Goal: Task Accomplishment & Management: Use online tool/utility

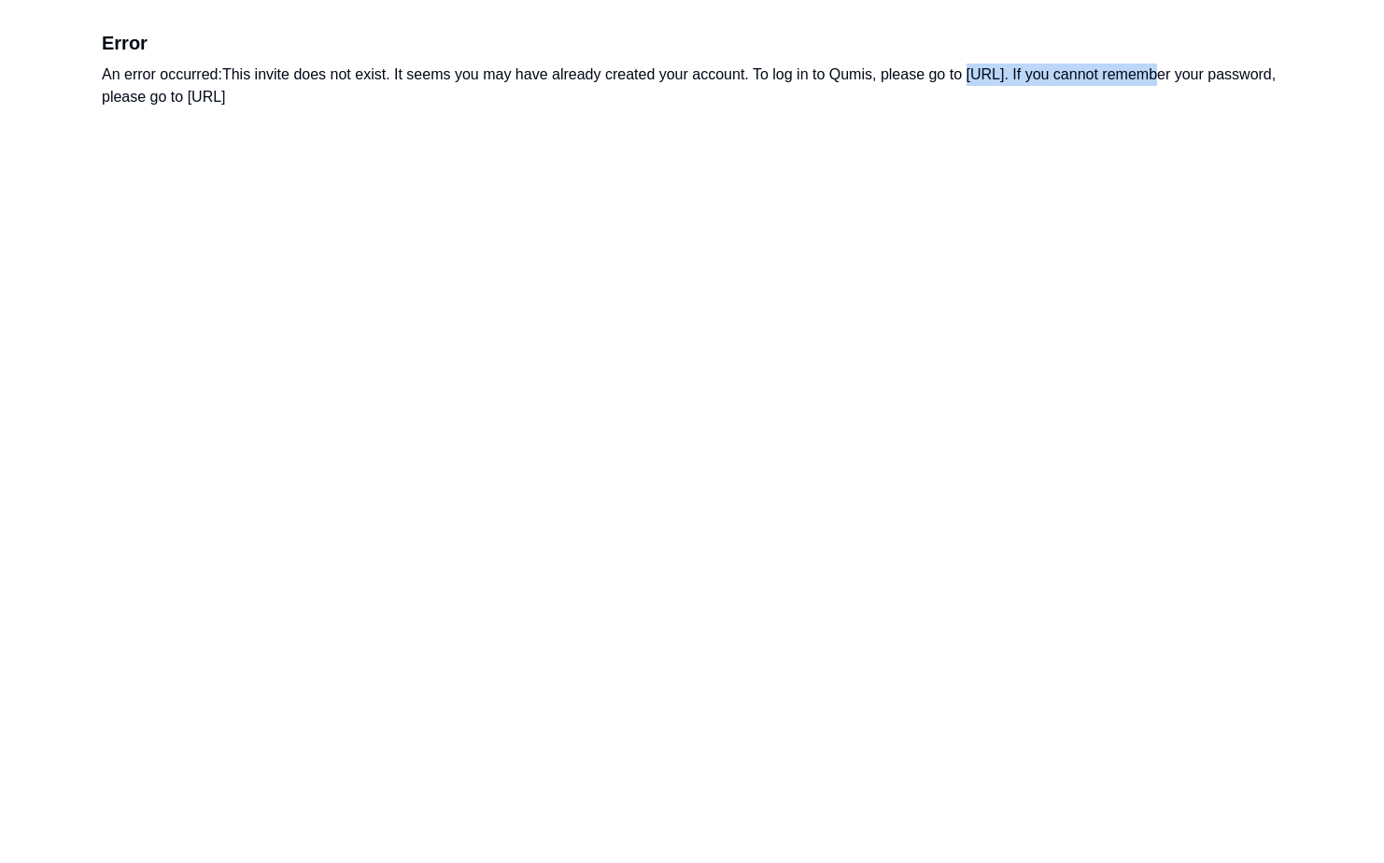
drag, startPoint x: 1144, startPoint y: 77, endPoint x: 973, endPoint y: 80, distance: 170.9
click at [973, 80] on div "An error occurred: This invite does not exist. It seems you may have already cr…" at bounding box center [692, 86] width 1180 height 45
drag, startPoint x: 973, startPoint y: 80, endPoint x: 985, endPoint y: 76, distance: 13.0
copy div "https://app.qumis.ai/log_in"
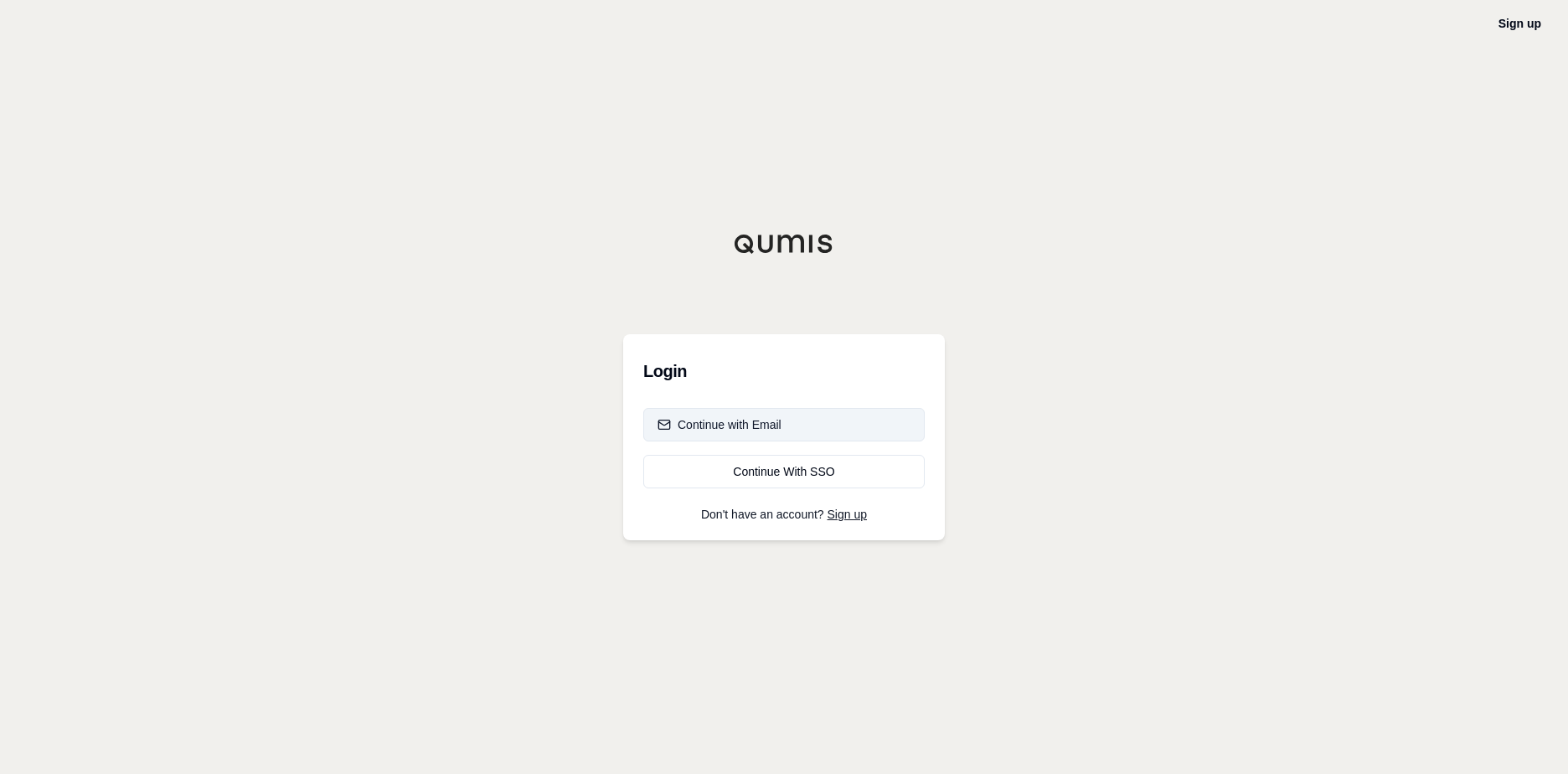
click at [743, 428] on div "Continue with Email" at bounding box center [719, 424] width 124 height 17
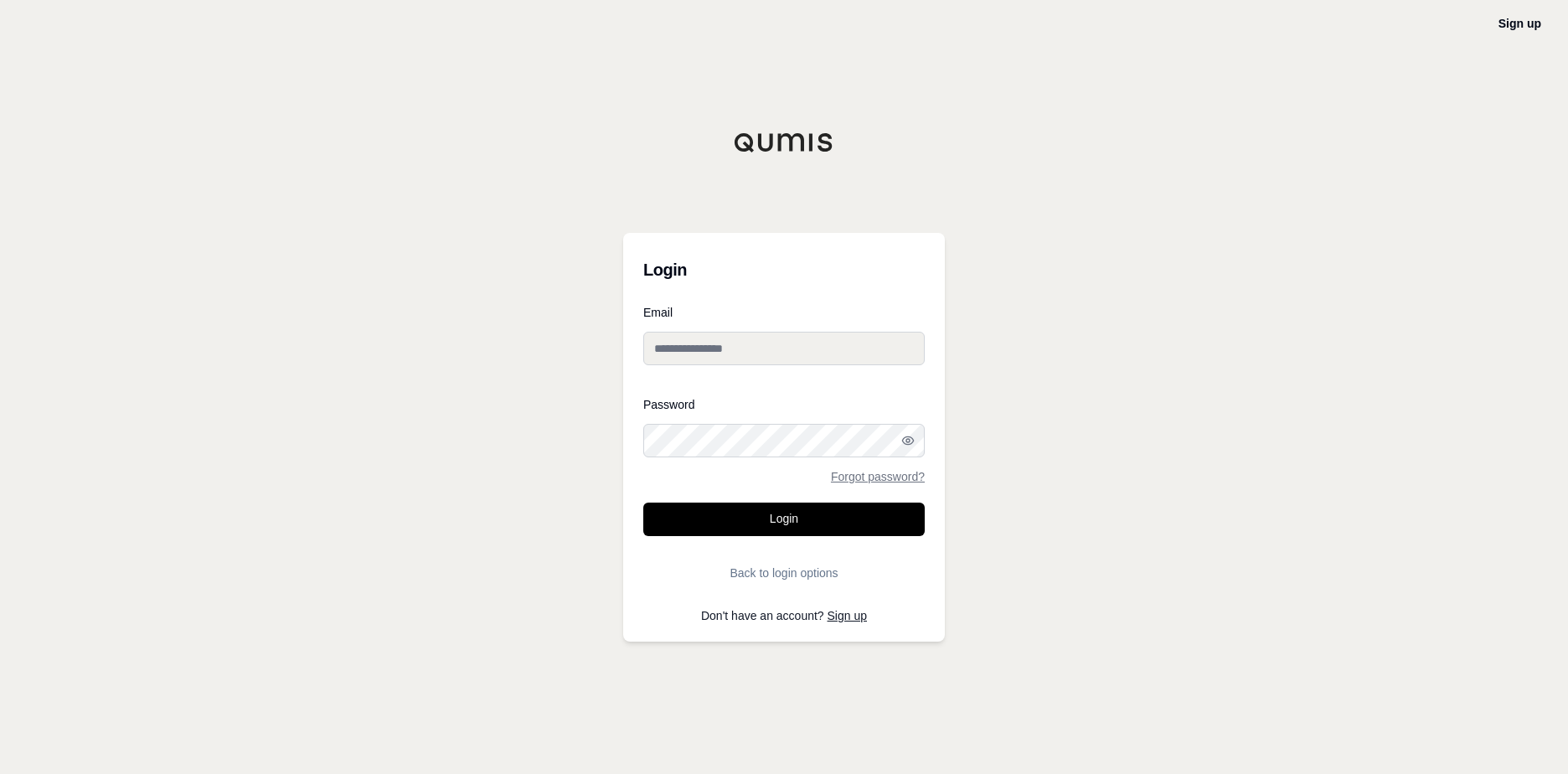
click at [741, 459] on div "Password Forgot password?" at bounding box center [784, 440] width 282 height 83
click at [745, 349] on input "Email" at bounding box center [784, 348] width 282 height 33
type input "**********"
click at [799, 517] on button "Login" at bounding box center [784, 518] width 282 height 33
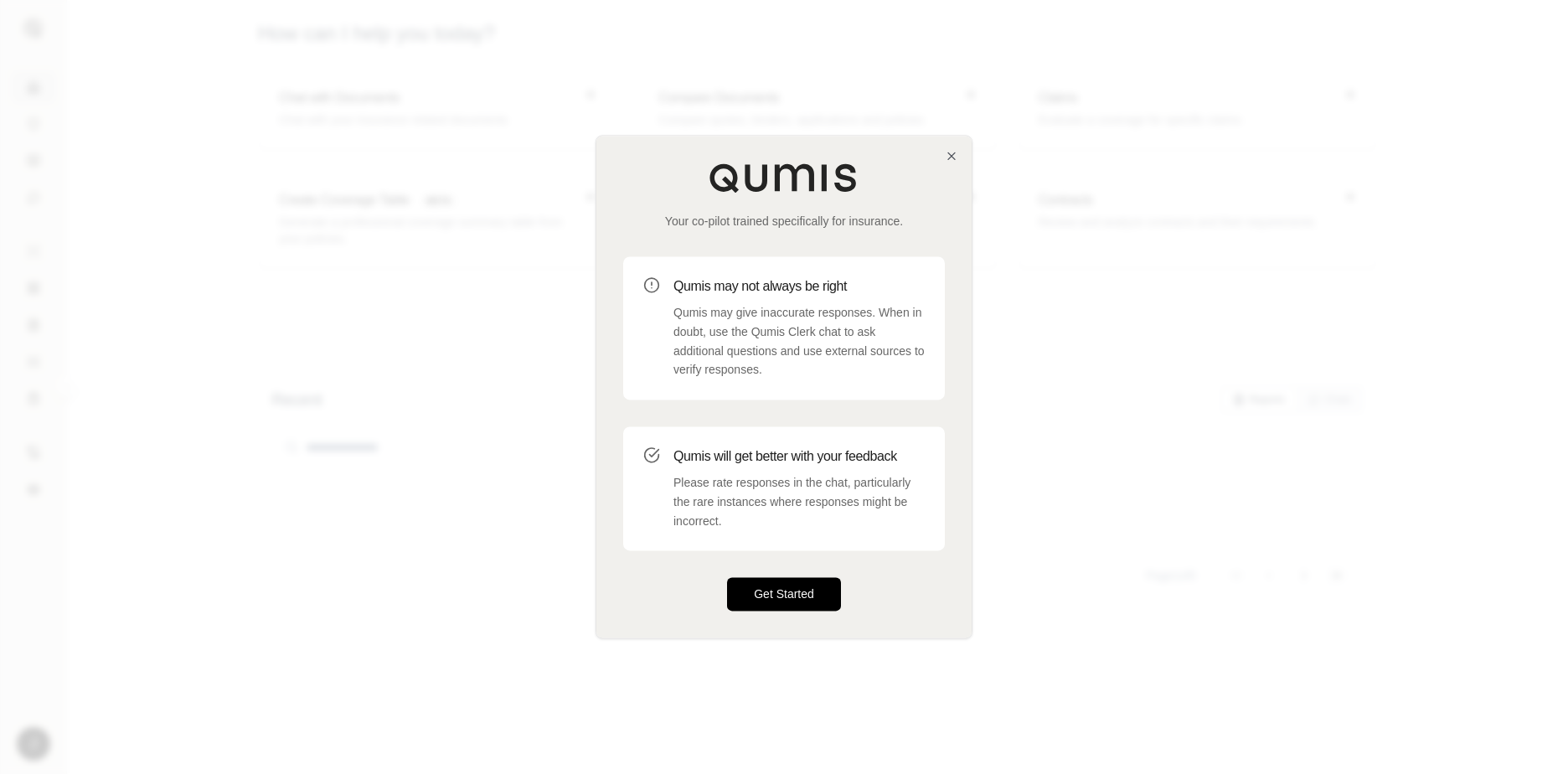
click at [788, 597] on button "Get Started" at bounding box center [784, 594] width 114 height 33
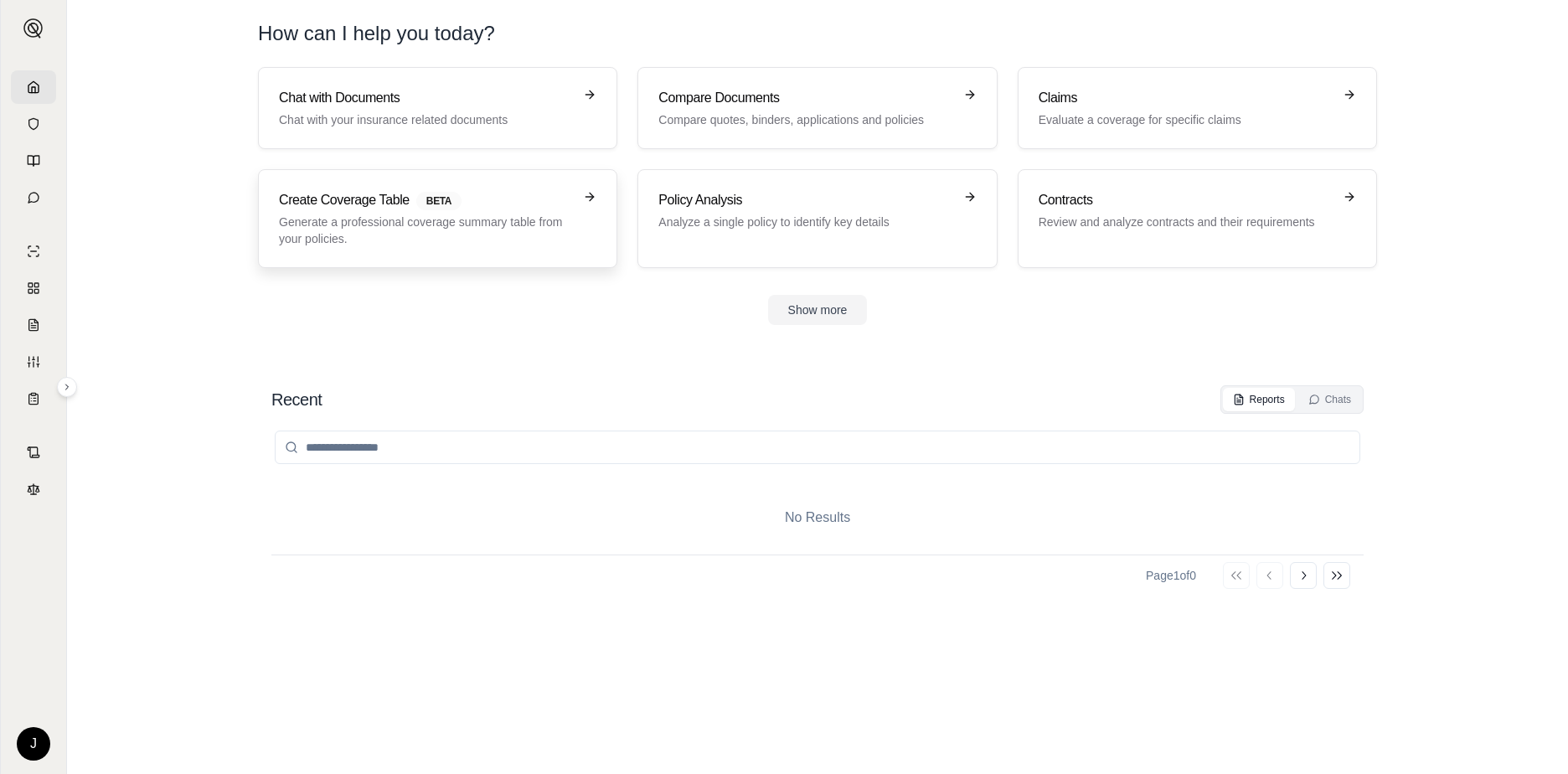
click at [457, 235] on p "Generate a professional coverage summary table from your policies." at bounding box center [426, 230] width 294 height 33
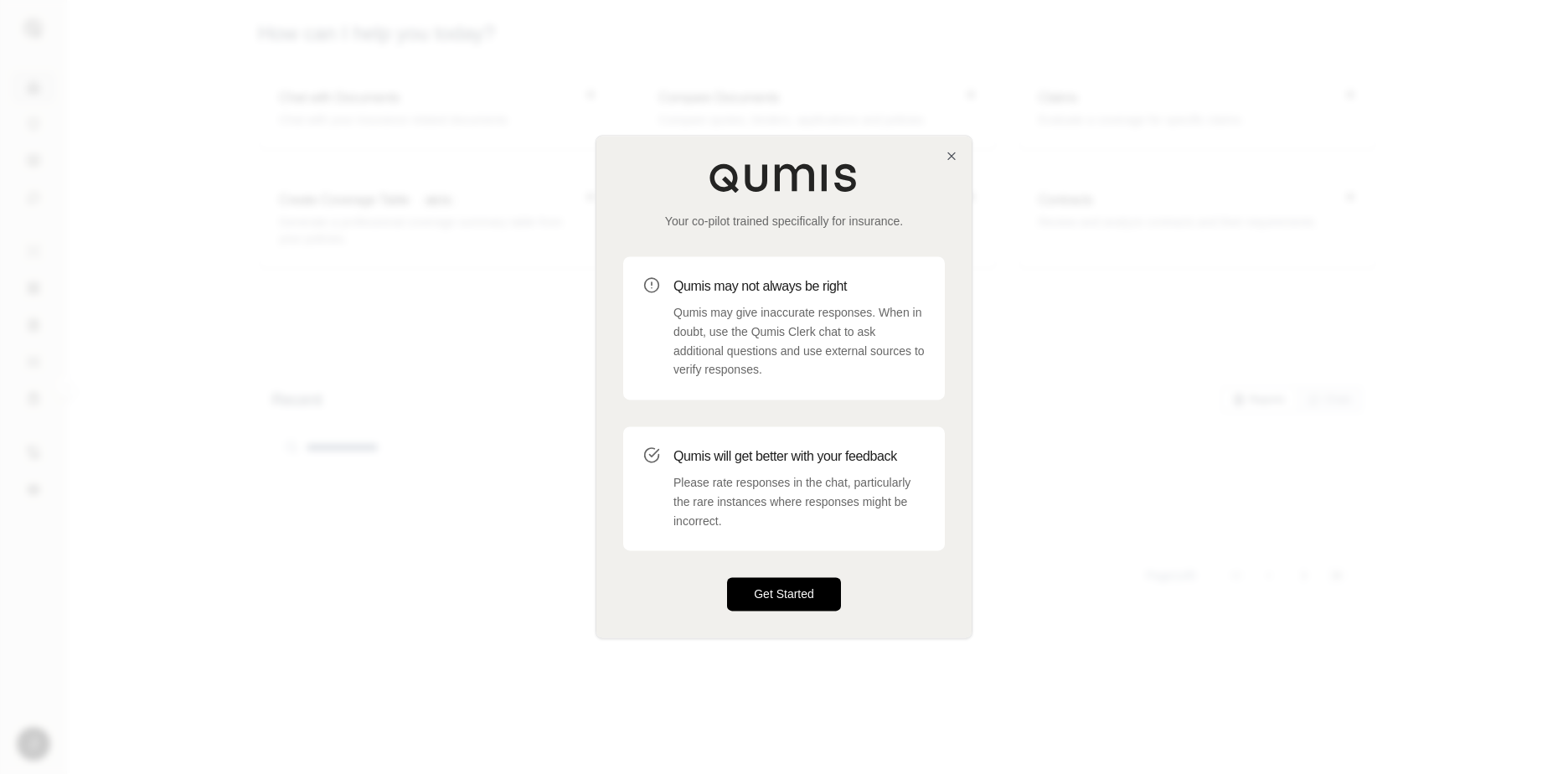
click at [754, 594] on button "Get Started" at bounding box center [784, 594] width 114 height 33
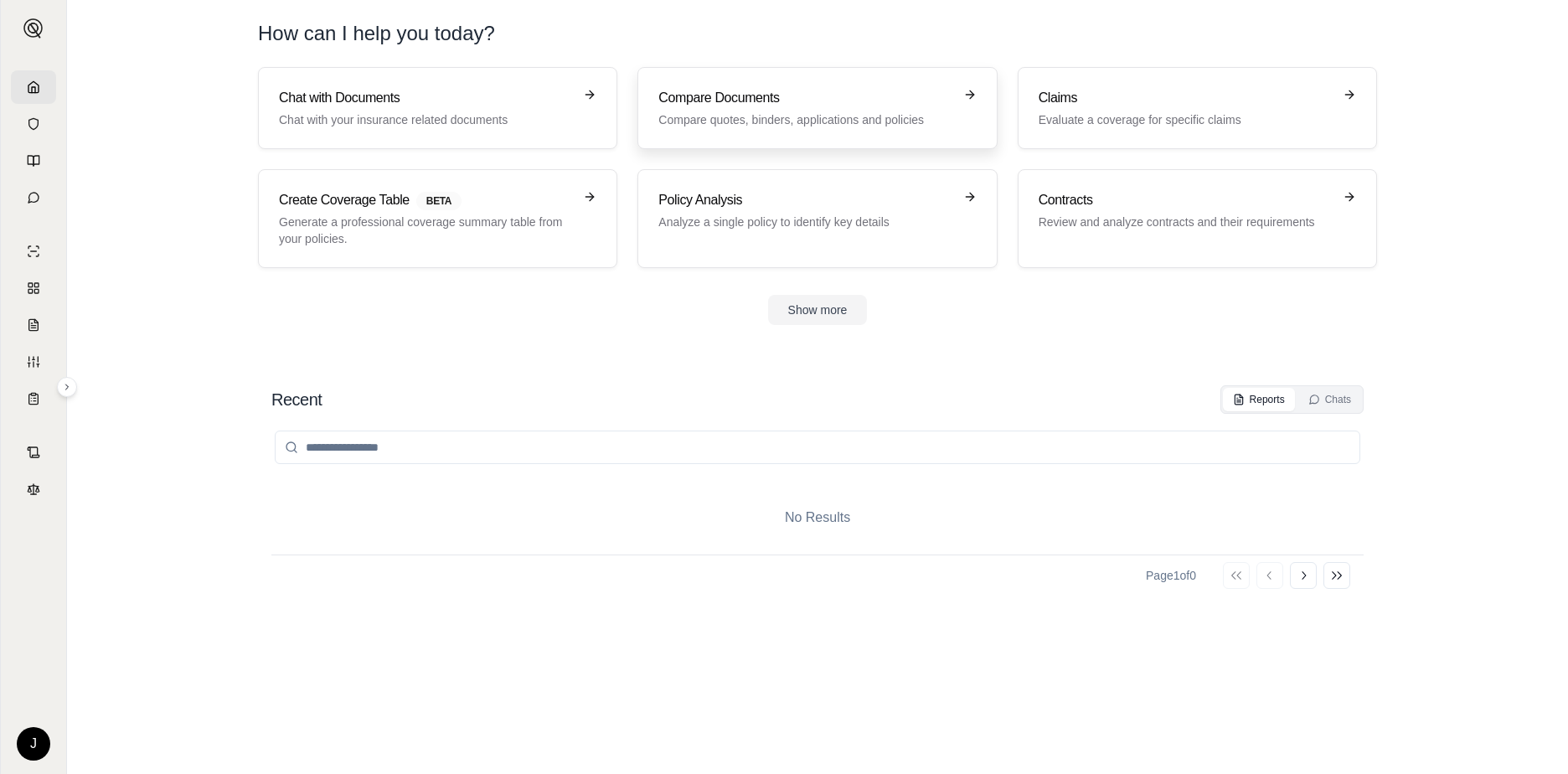
click at [875, 115] on p "Compare quotes, binders, applications and policies" at bounding box center [806, 119] width 294 height 17
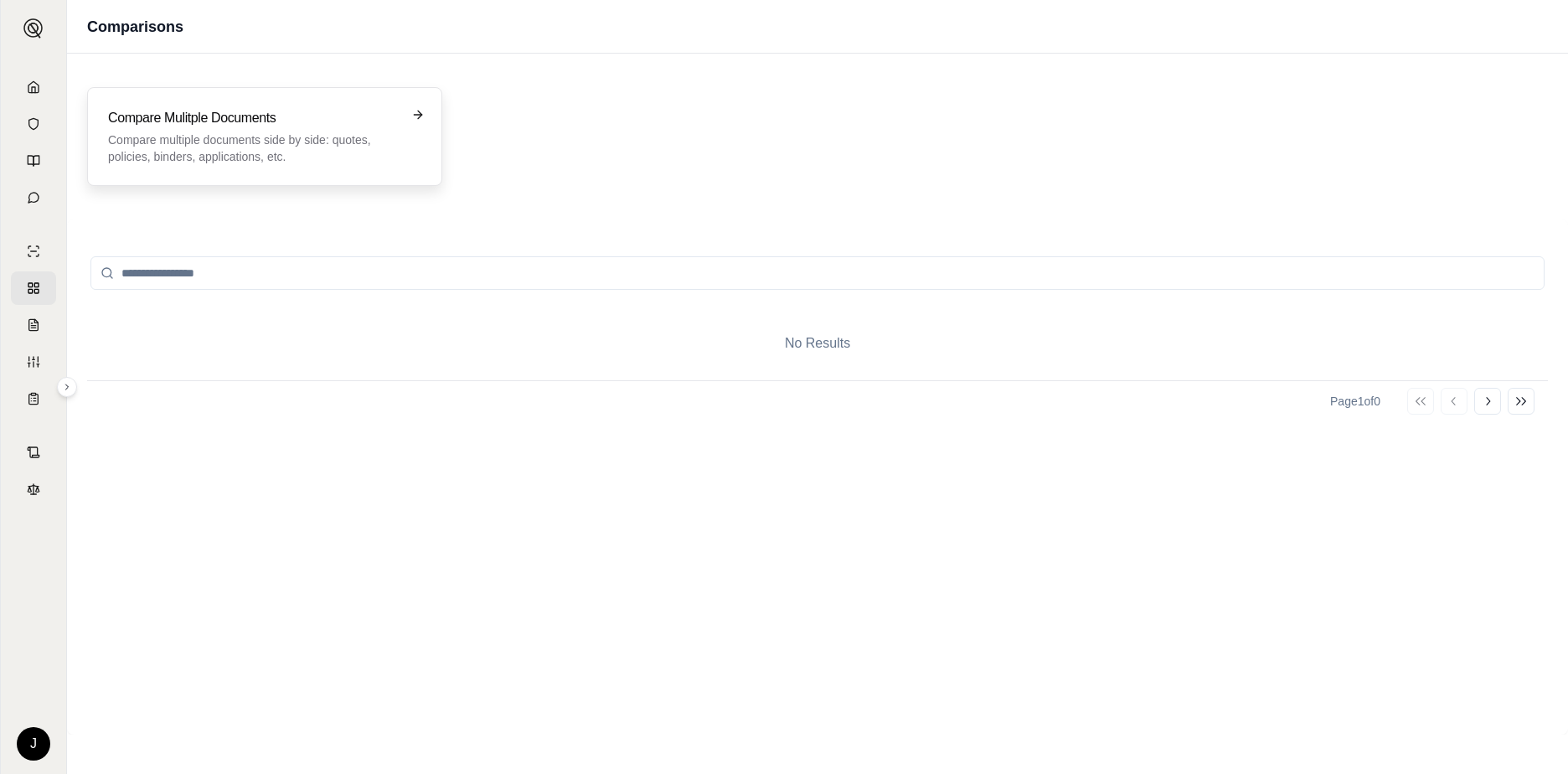
click at [179, 109] on h3 "Compare Mulitple Documents" at bounding box center [252, 117] width 290 height 20
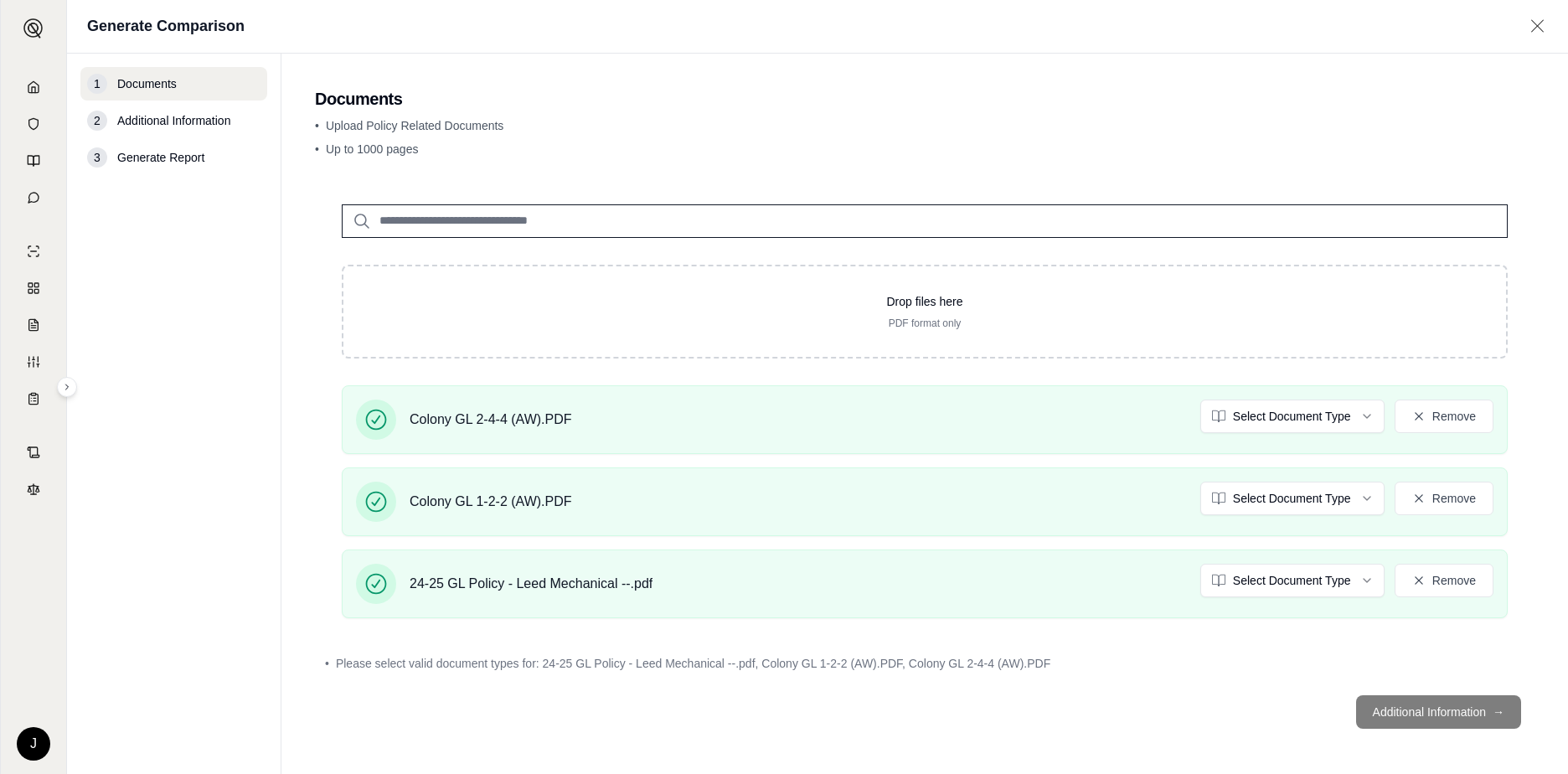
scroll to position [2, 0]
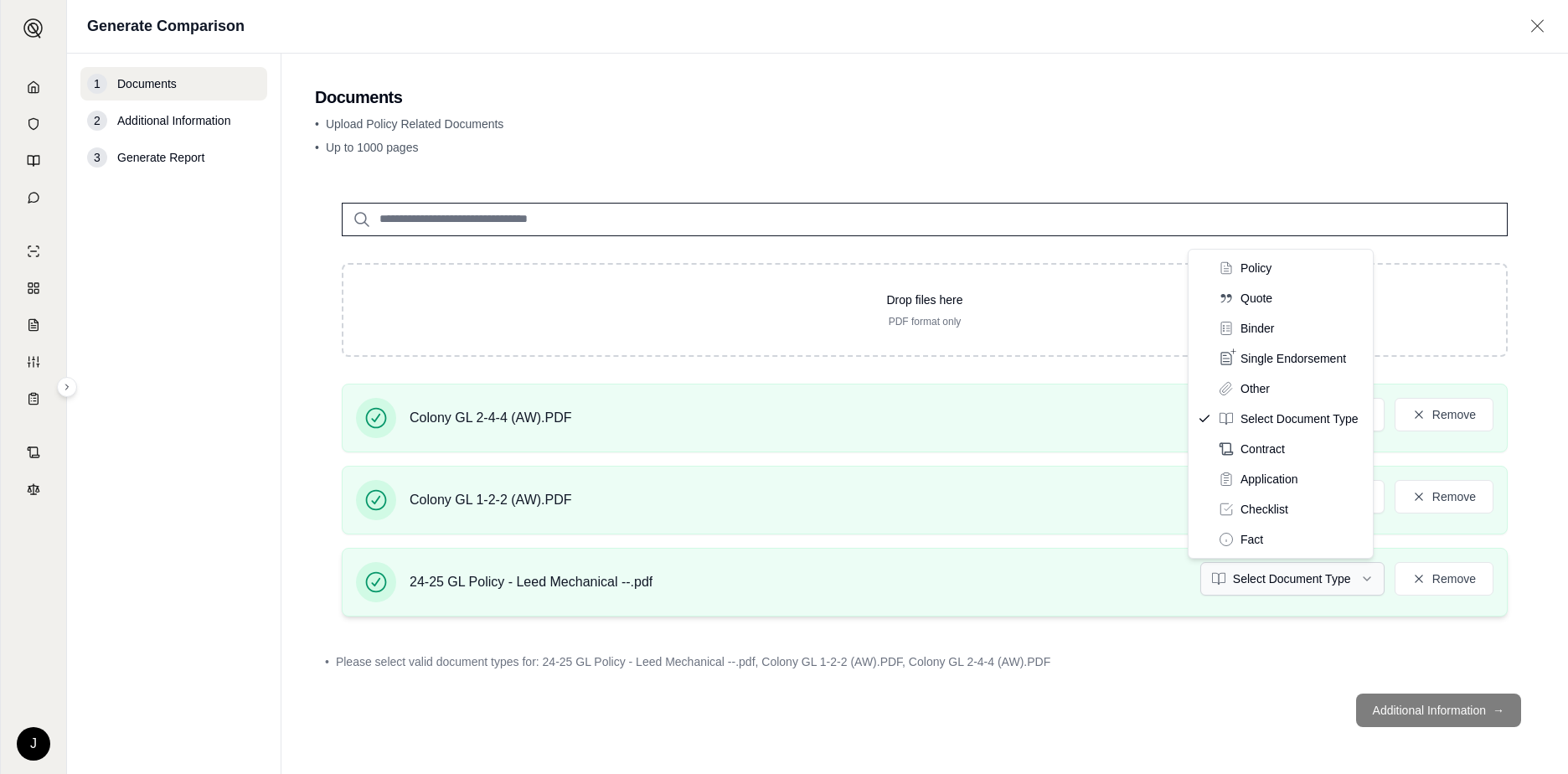
click at [1337, 591] on html "J Generate Comparison 1 Documents 2 Additional Information 3 Generate Report Do…" at bounding box center [784, 387] width 1568 height 774
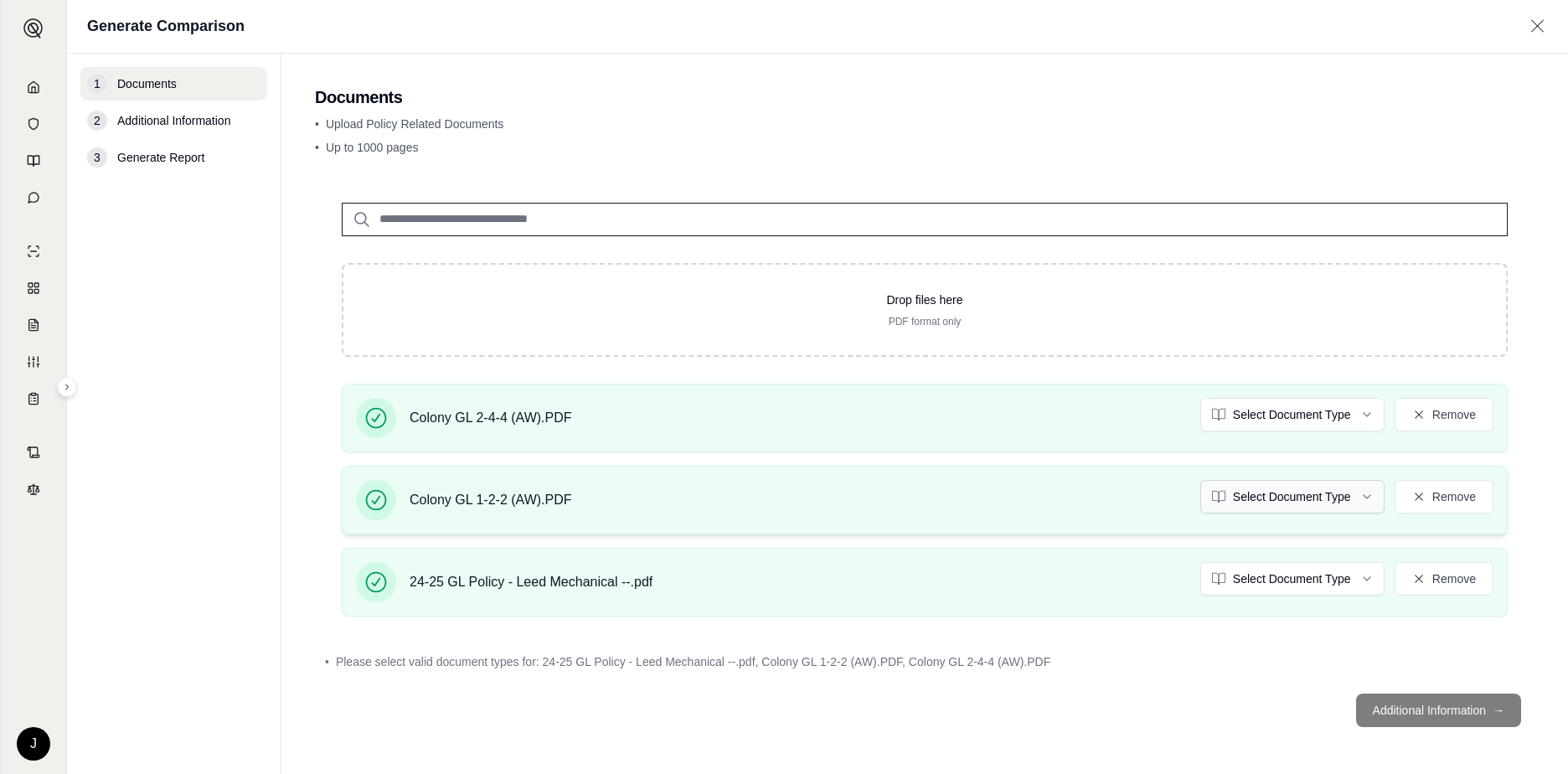
click at [1352, 500] on html "J Generate Comparison 1 Documents 2 Additional Information 3 Generate Report Do…" at bounding box center [784, 387] width 1568 height 774
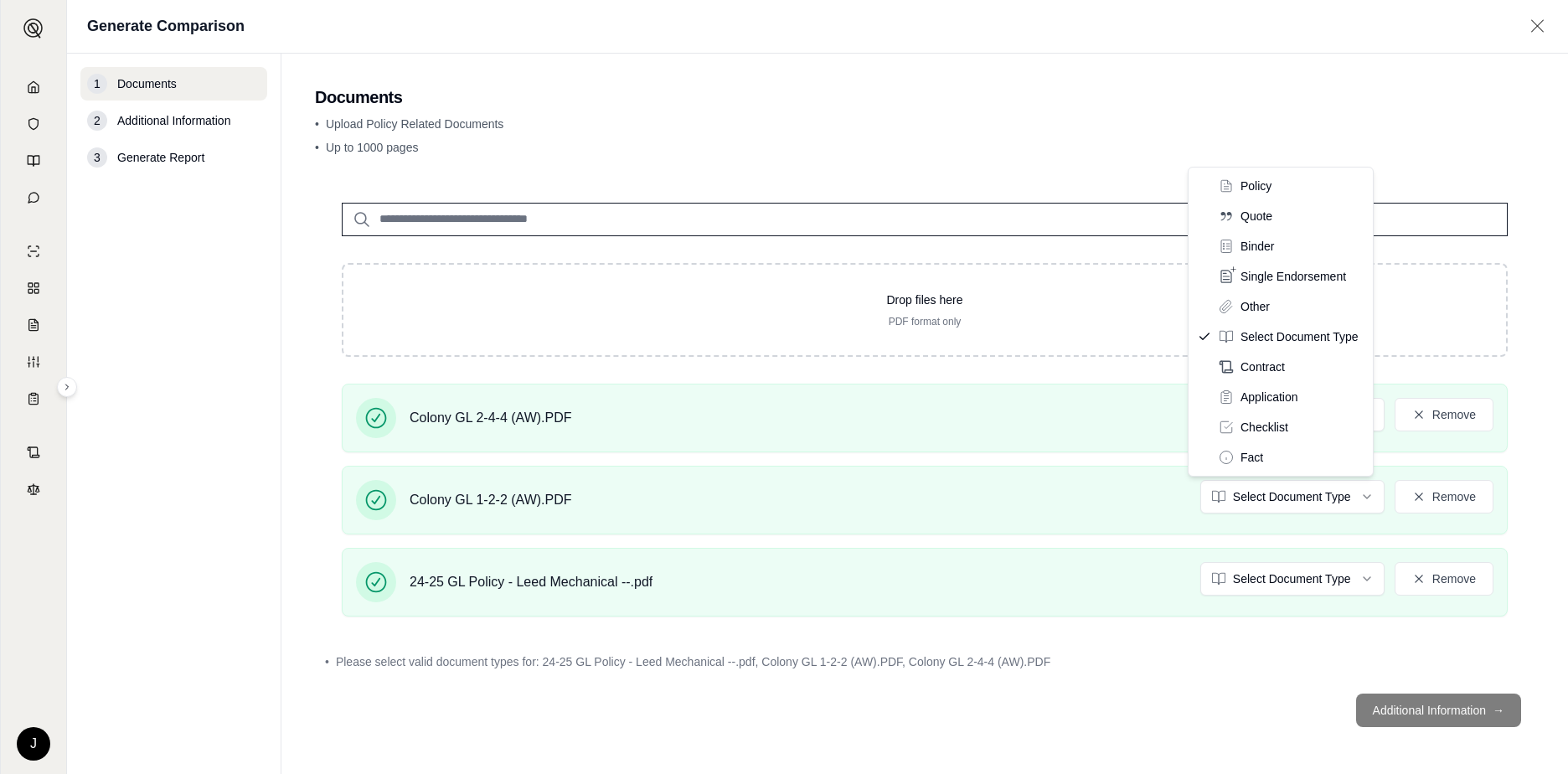
scroll to position [0, 0]
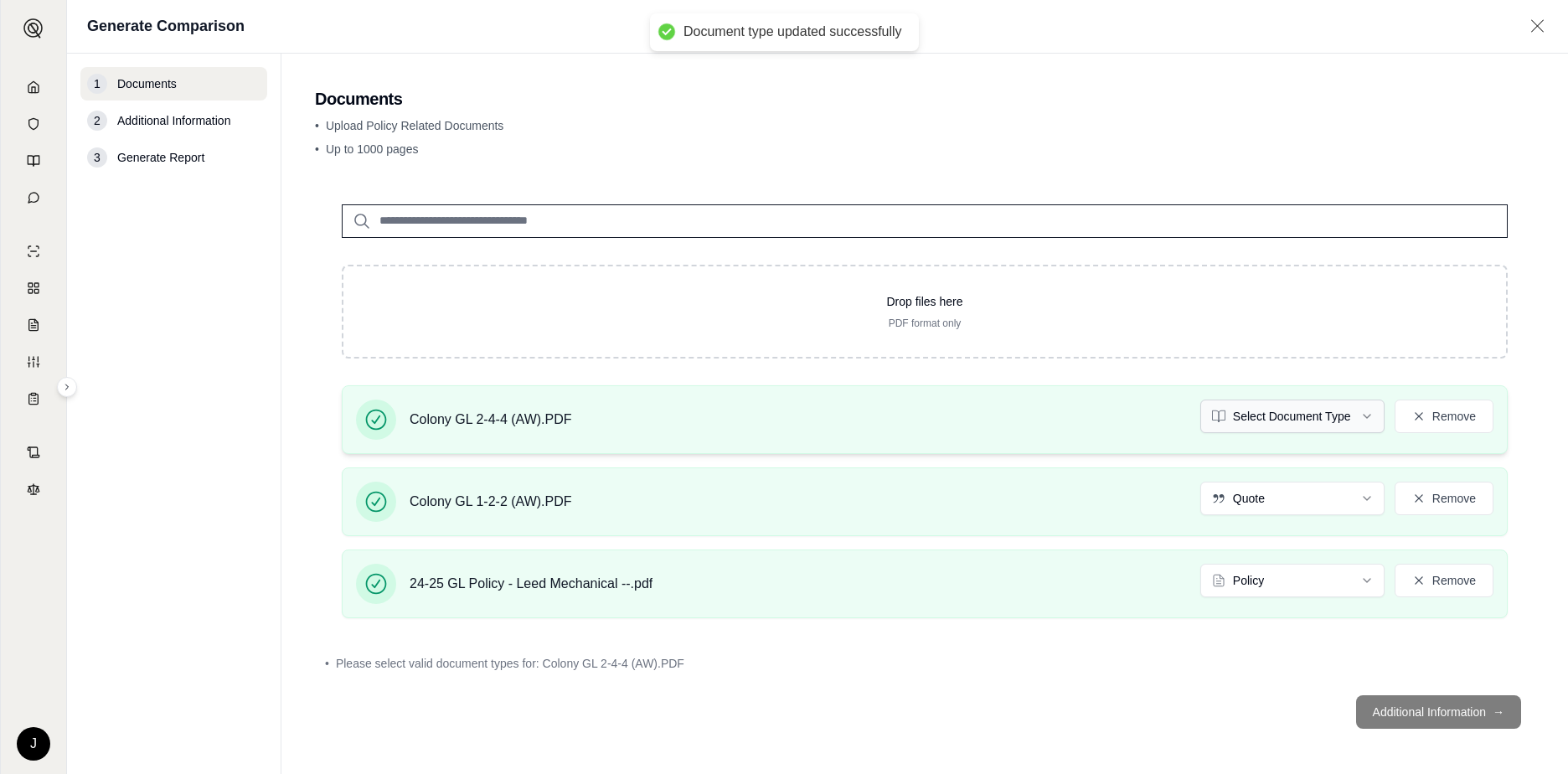
click at [1328, 418] on html "Document type updated successfully J Generate Comparison 1 Documents 2 Addition…" at bounding box center [784, 387] width 1568 height 774
click at [1413, 715] on button "Additional Information →" at bounding box center [1439, 709] width 165 height 33
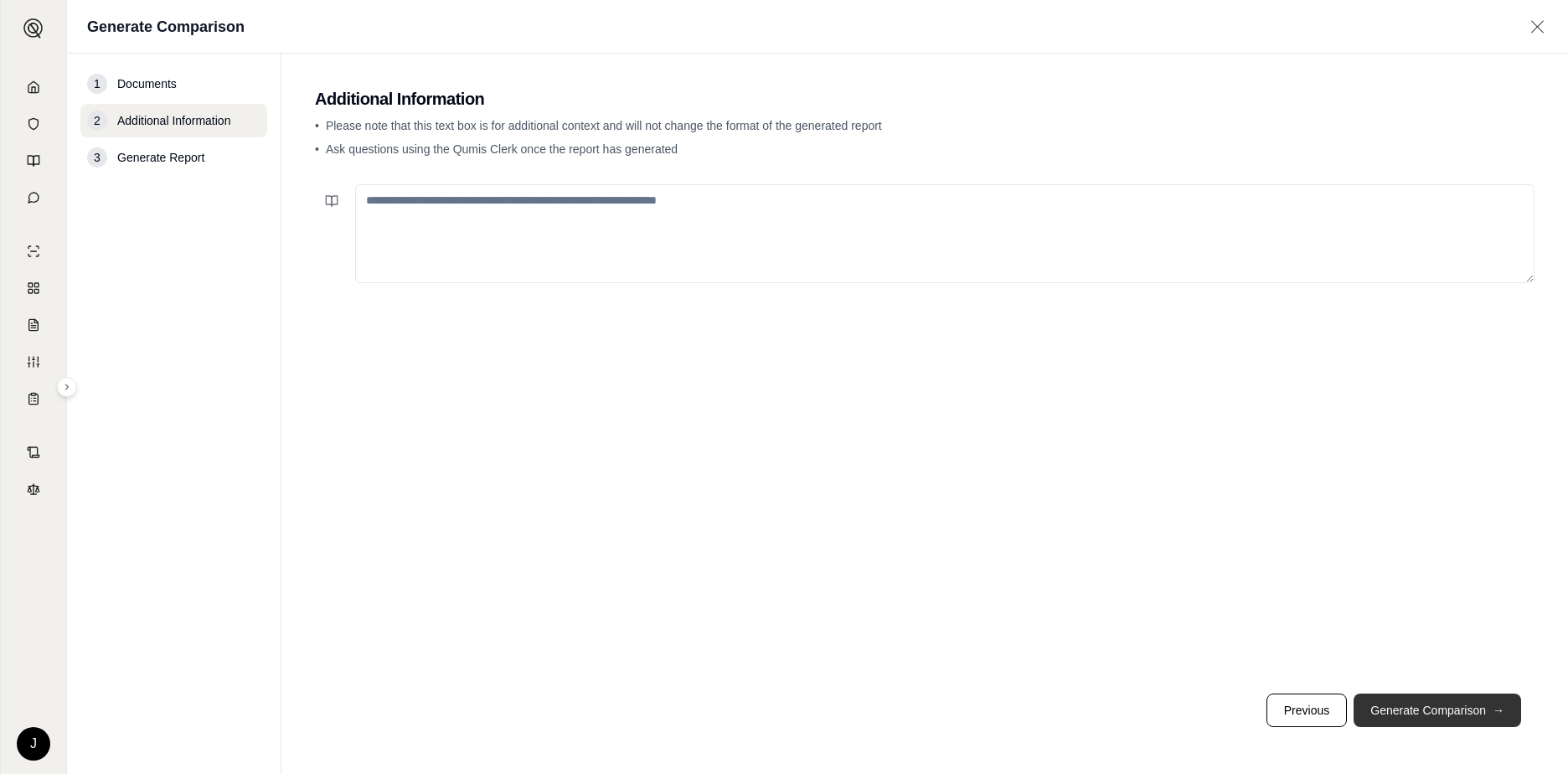
click at [1414, 711] on button "Generate Comparison →" at bounding box center [1437, 709] width 168 height 33
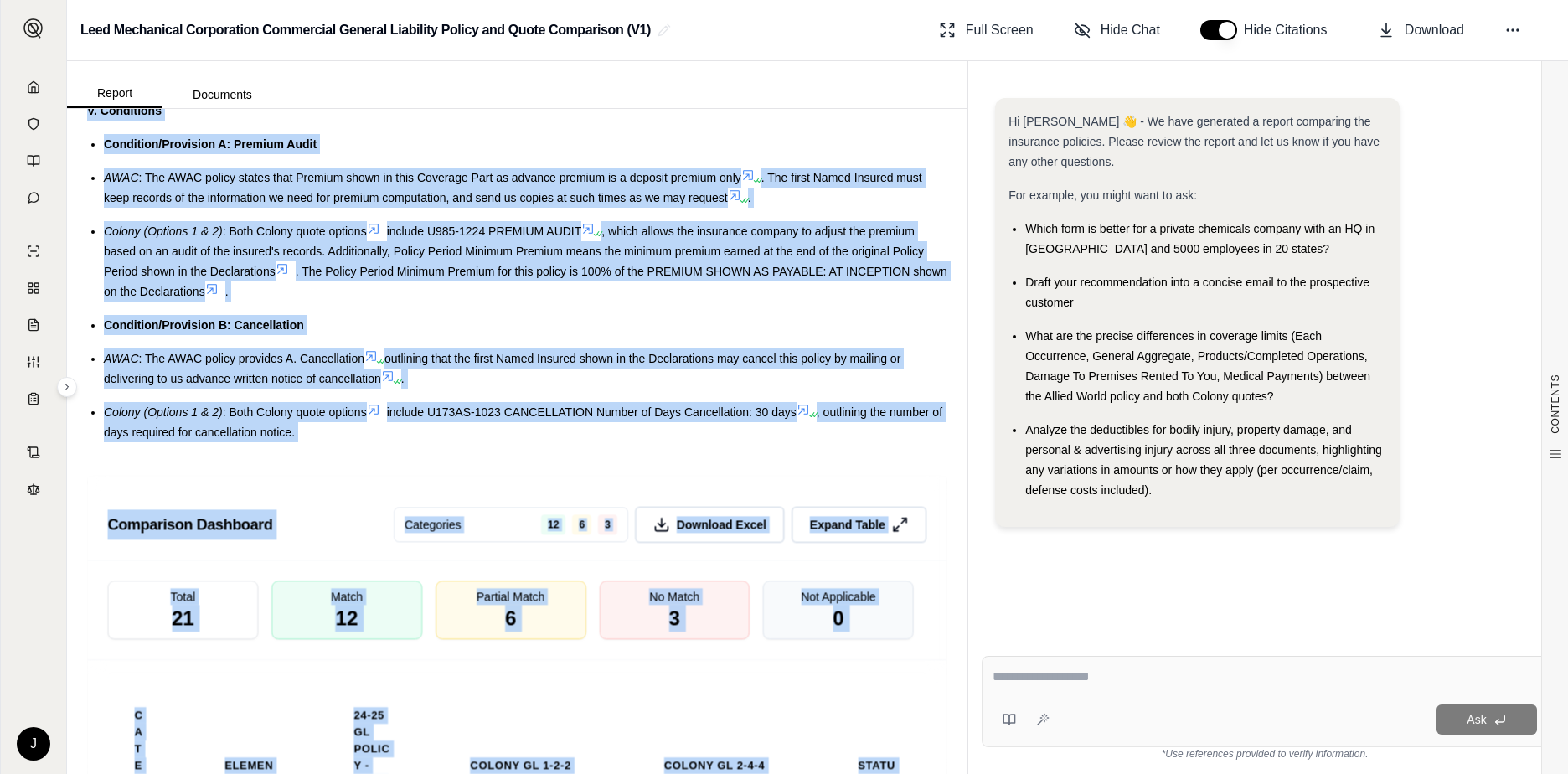
scroll to position [3565, 0]
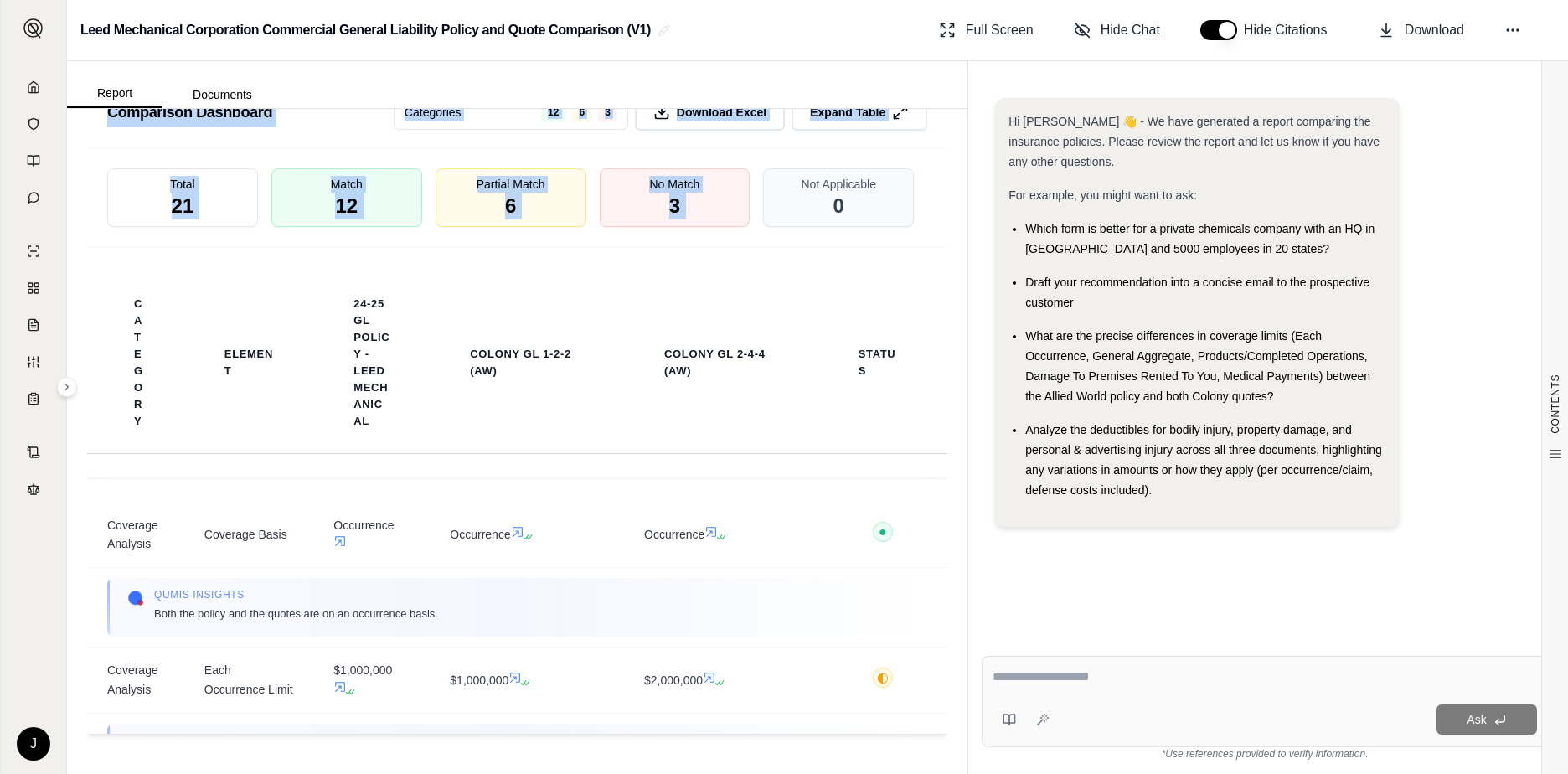
drag, startPoint x: 93, startPoint y: 166, endPoint x: 780, endPoint y: 159, distance: 687.0
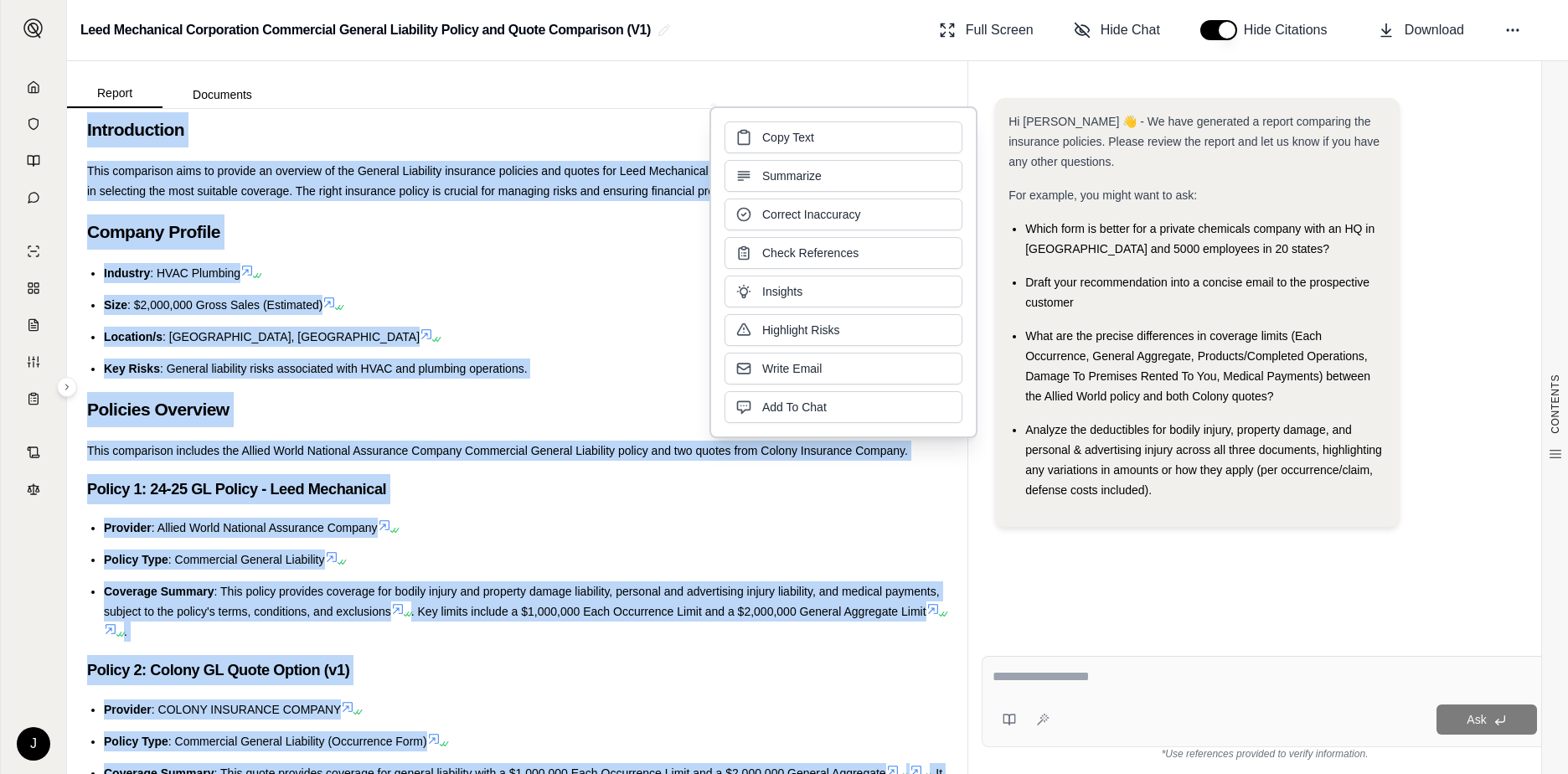
scroll to position [0, 0]
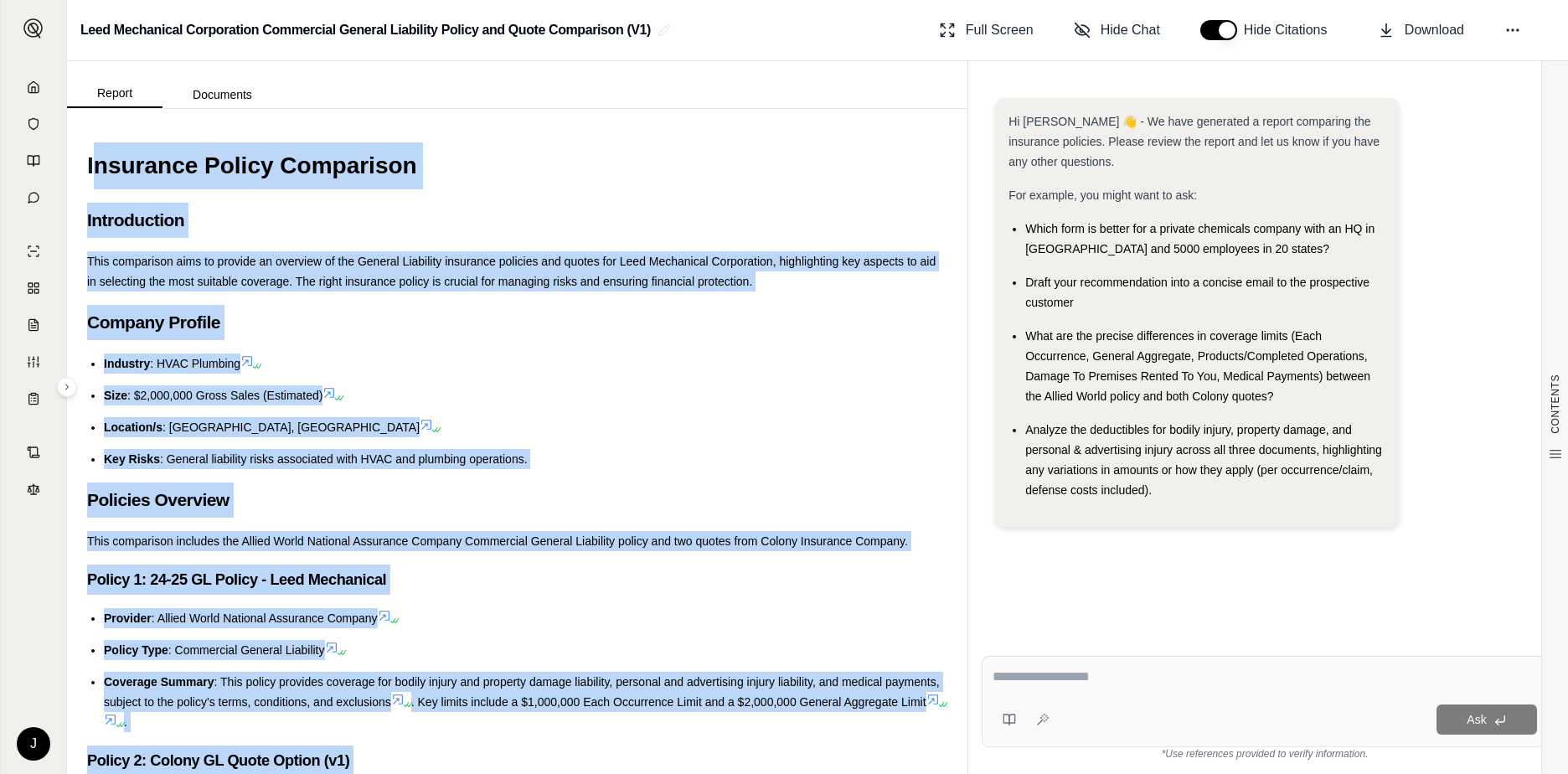
click at [471, 392] on li "Size : $2,000,000 Gross Sales (Estimated)" at bounding box center [526, 396] width 843 height 20
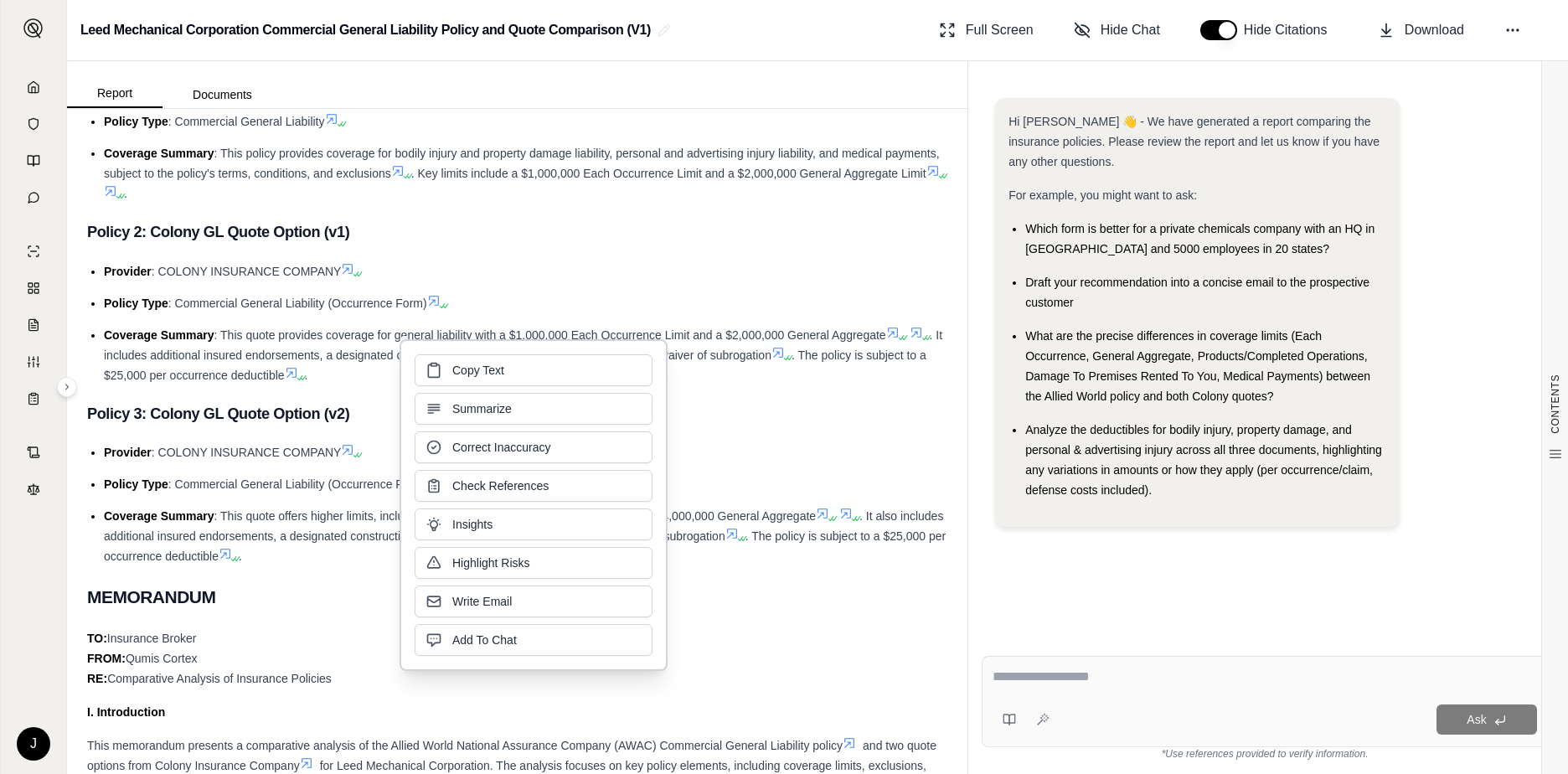
scroll to position [753, 0]
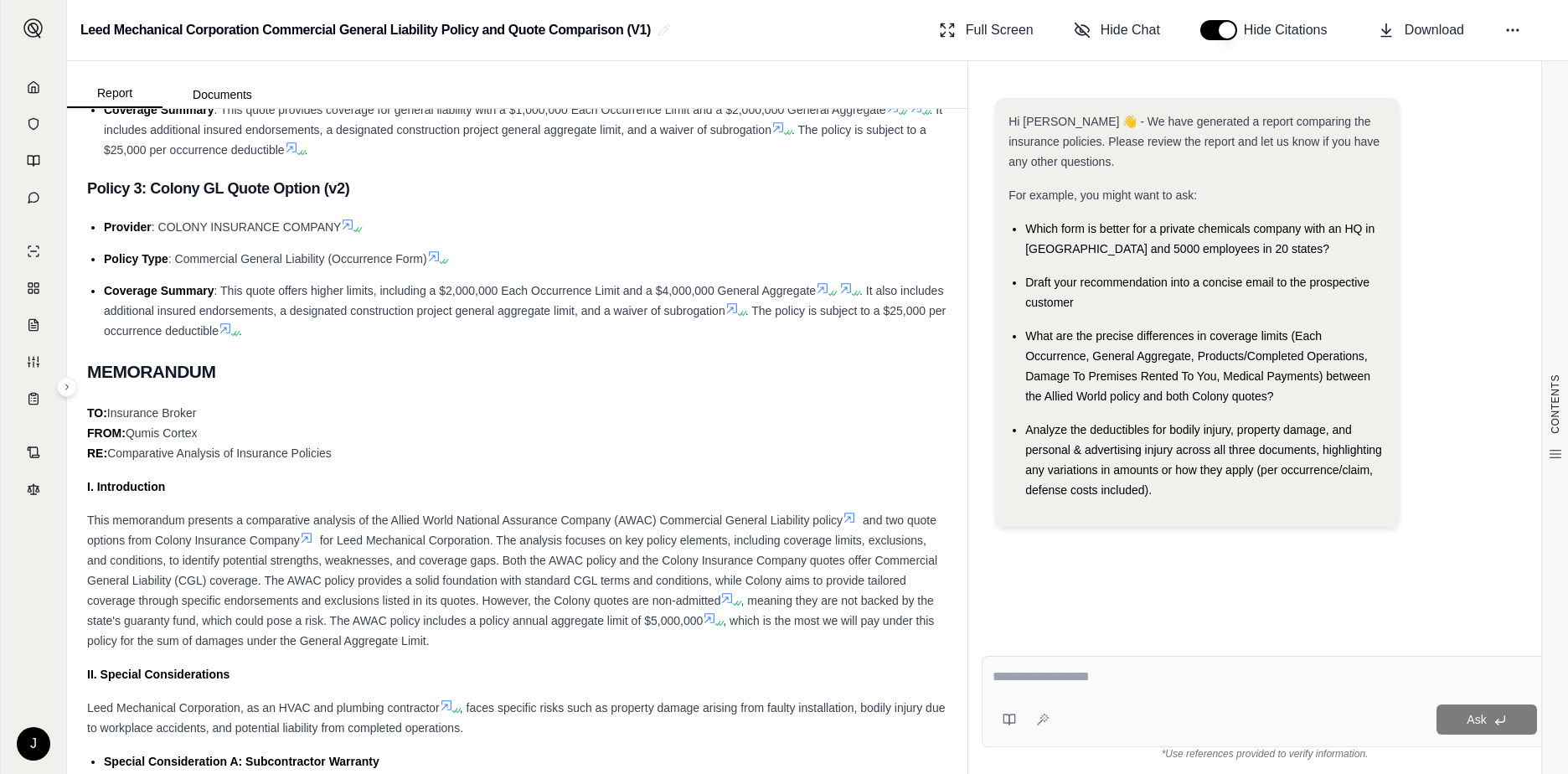
click at [285, 439] on div "TO: Insurance Broker FROM: [PERSON_NAME] RE: Comparative Analysis of Insurance …" at bounding box center [517, 432] width 860 height 60
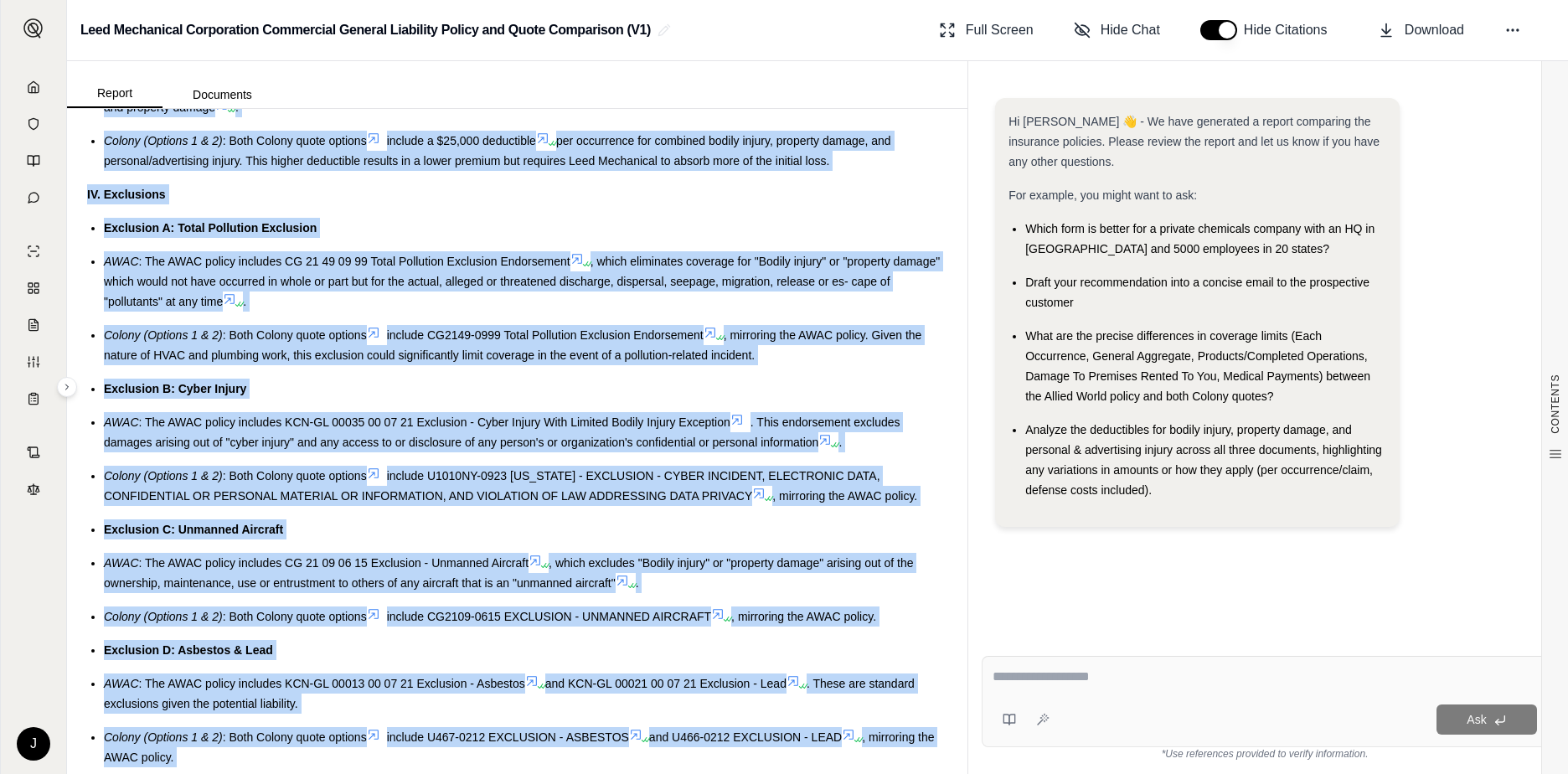
scroll to position [2549, 0]
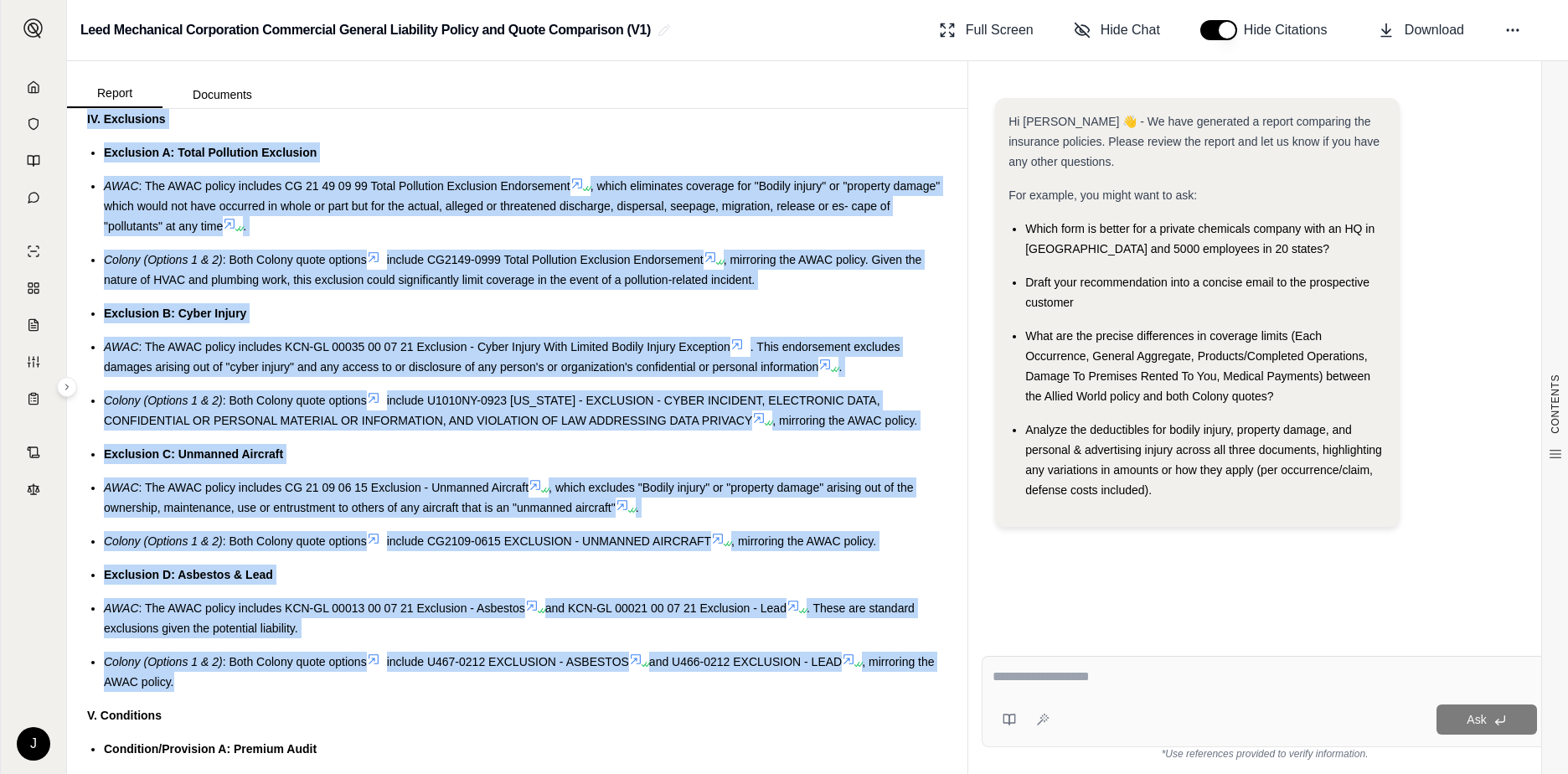
drag, startPoint x: 88, startPoint y: 161, endPoint x: 658, endPoint y: 688, distance: 776.3
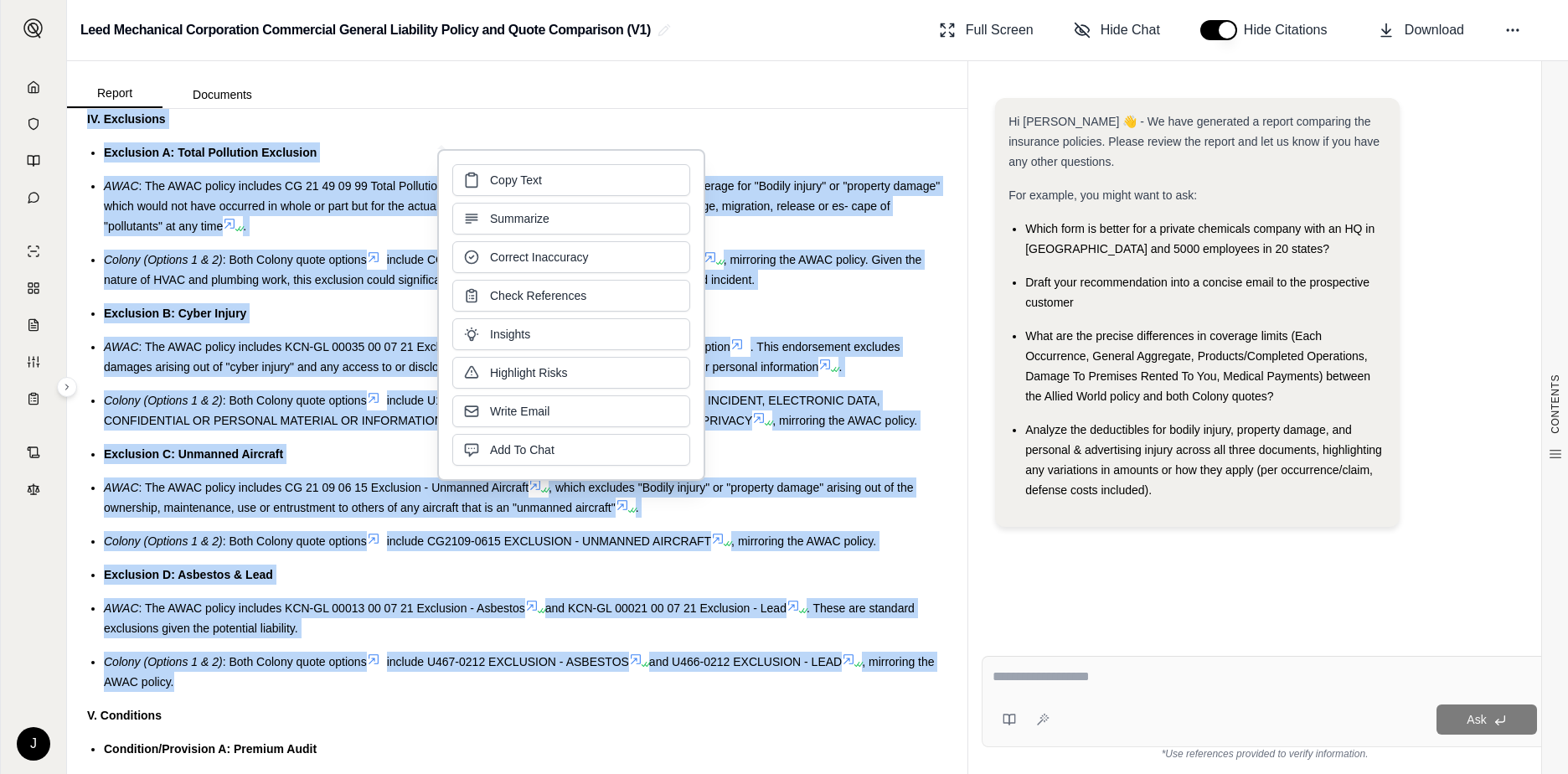
drag, startPoint x: 509, startPoint y: 202, endPoint x: 428, endPoint y: 295, distance: 123.3
click at [428, 295] on ul "Exclusion A: Total Pollution Exclusion AWAC : The AWAC policy includes CG 21 49…" at bounding box center [517, 417] width 860 height 550
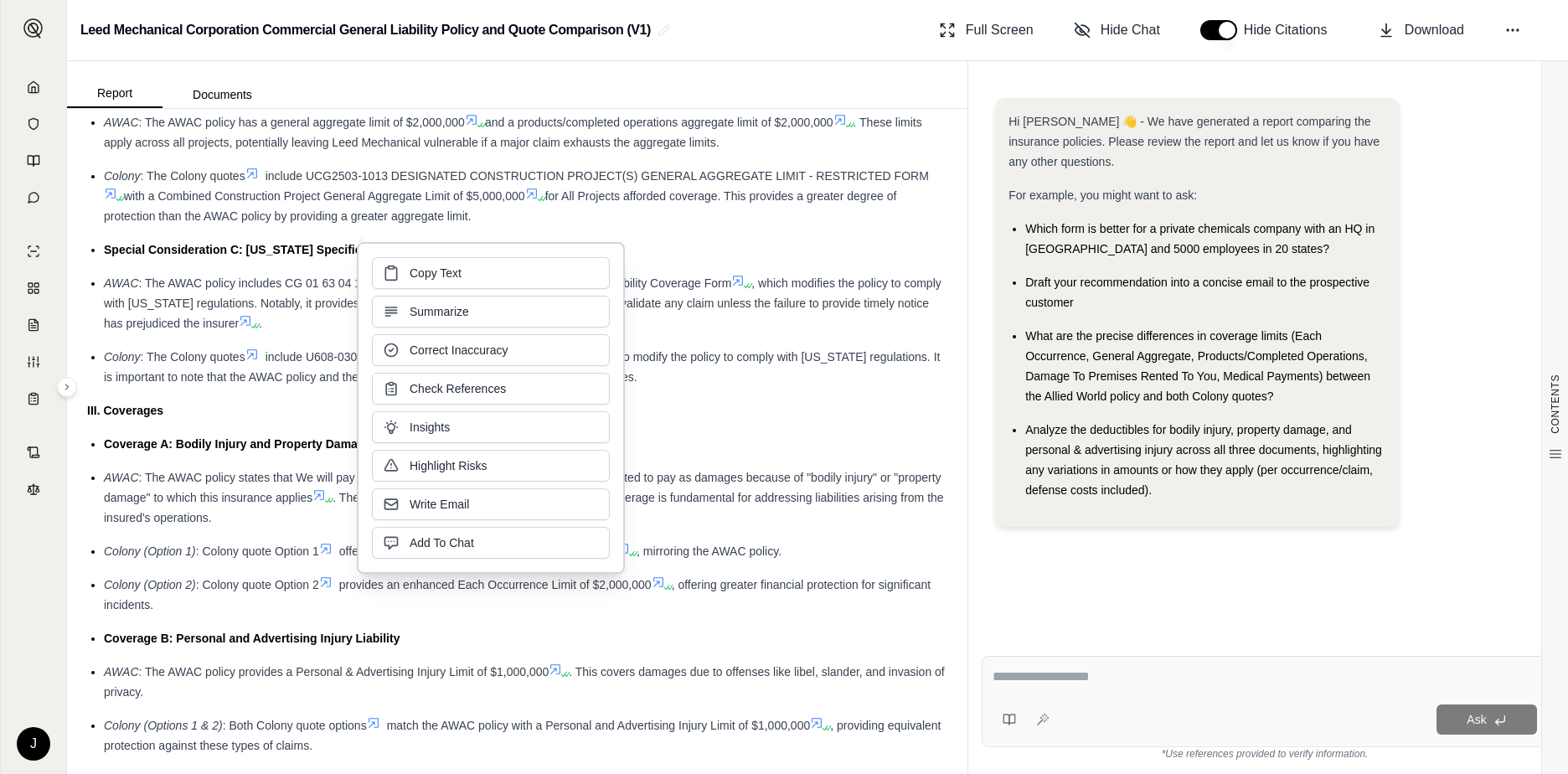
click at [171, 327] on span ", which modifies the policy to comply with [US_STATE] regulations. Notably, it …" at bounding box center [523, 303] width 838 height 54
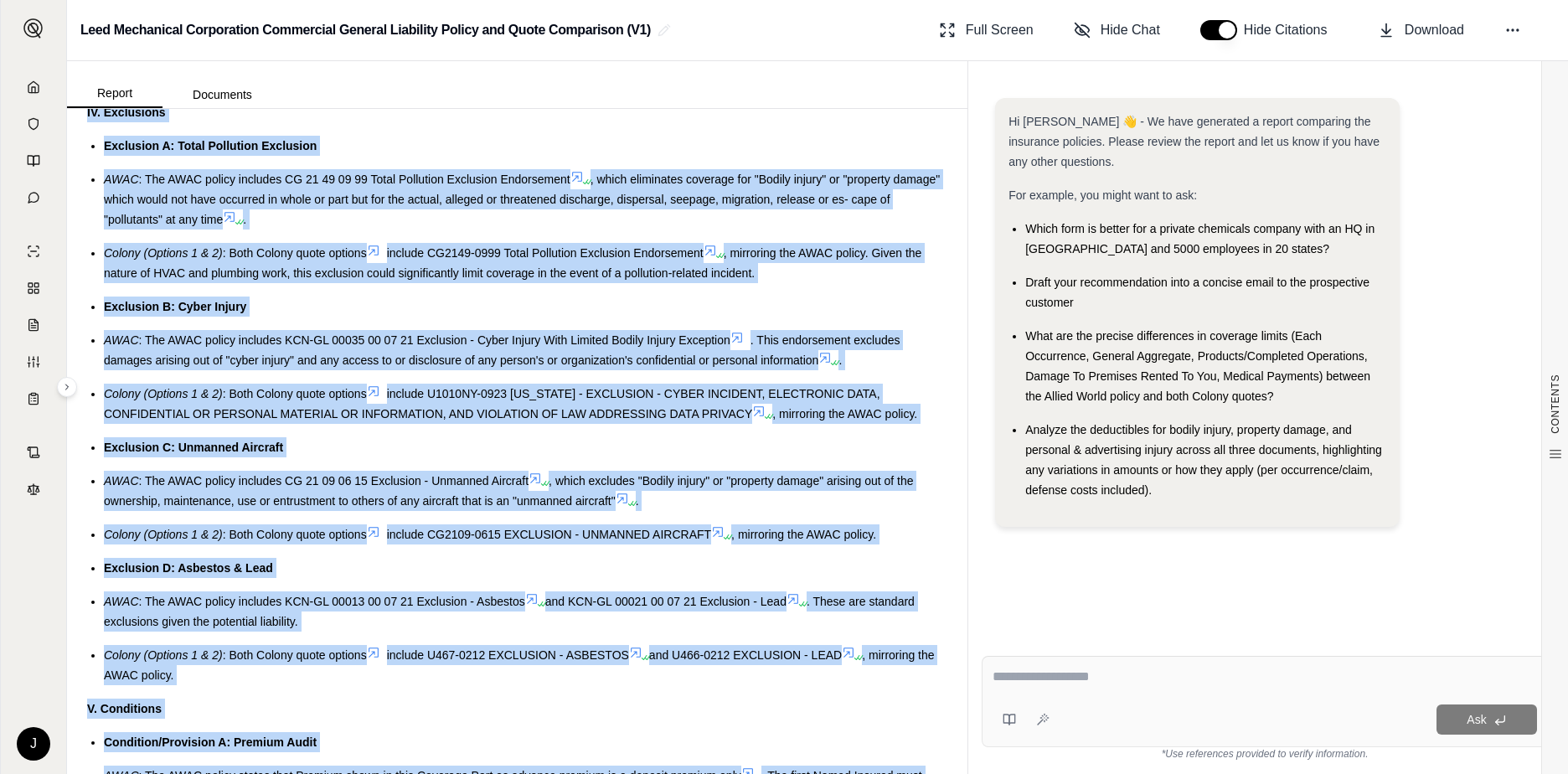
scroll to position [2638, 0]
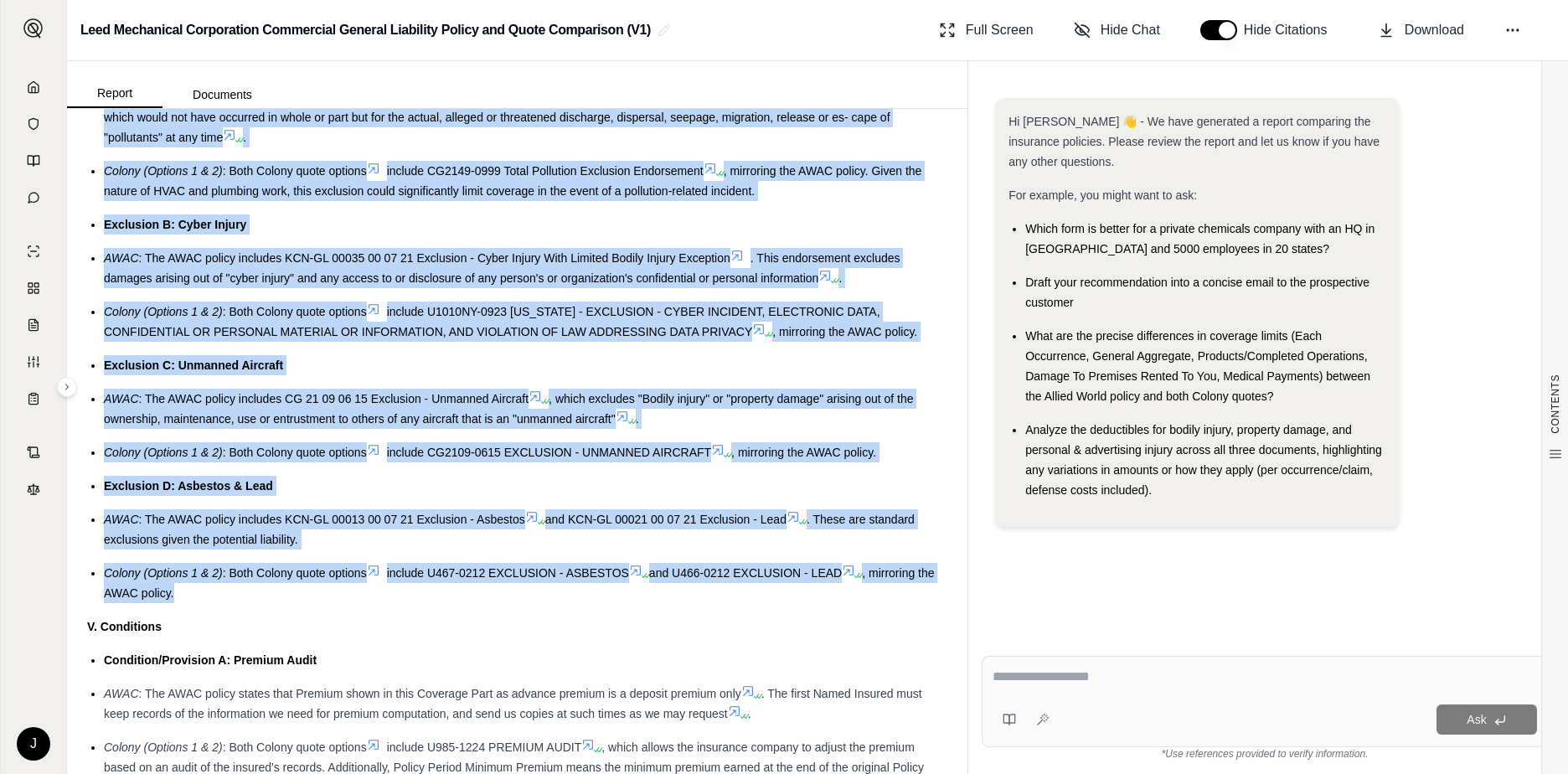
drag, startPoint x: 85, startPoint y: 198, endPoint x: 487, endPoint y: 598, distance: 567.1
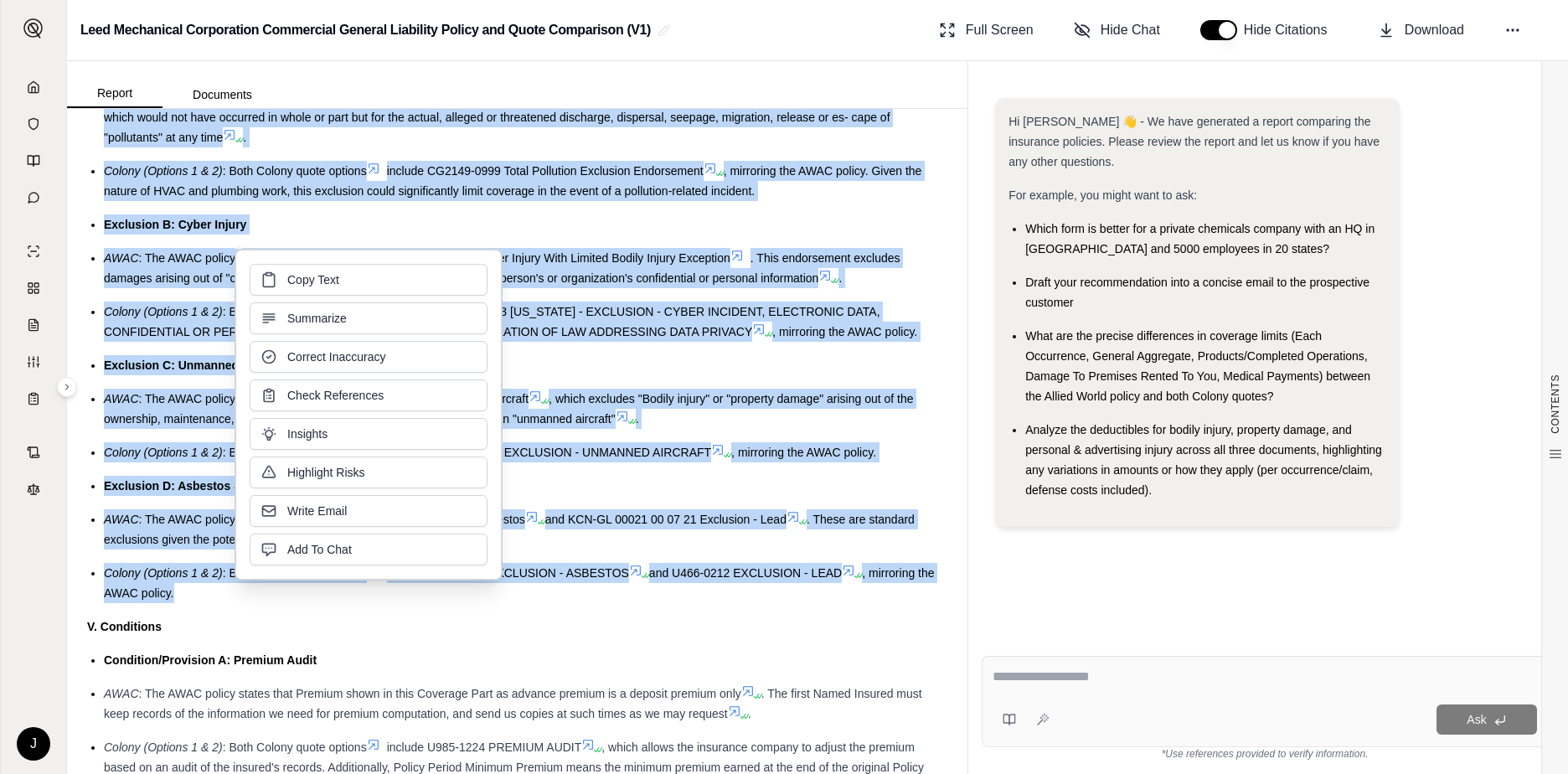
drag, startPoint x: 306, startPoint y: 301, endPoint x: 307, endPoint y: 282, distance: 19.0
click at [302, 283] on span "Copy Text" at bounding box center [313, 280] width 52 height 17
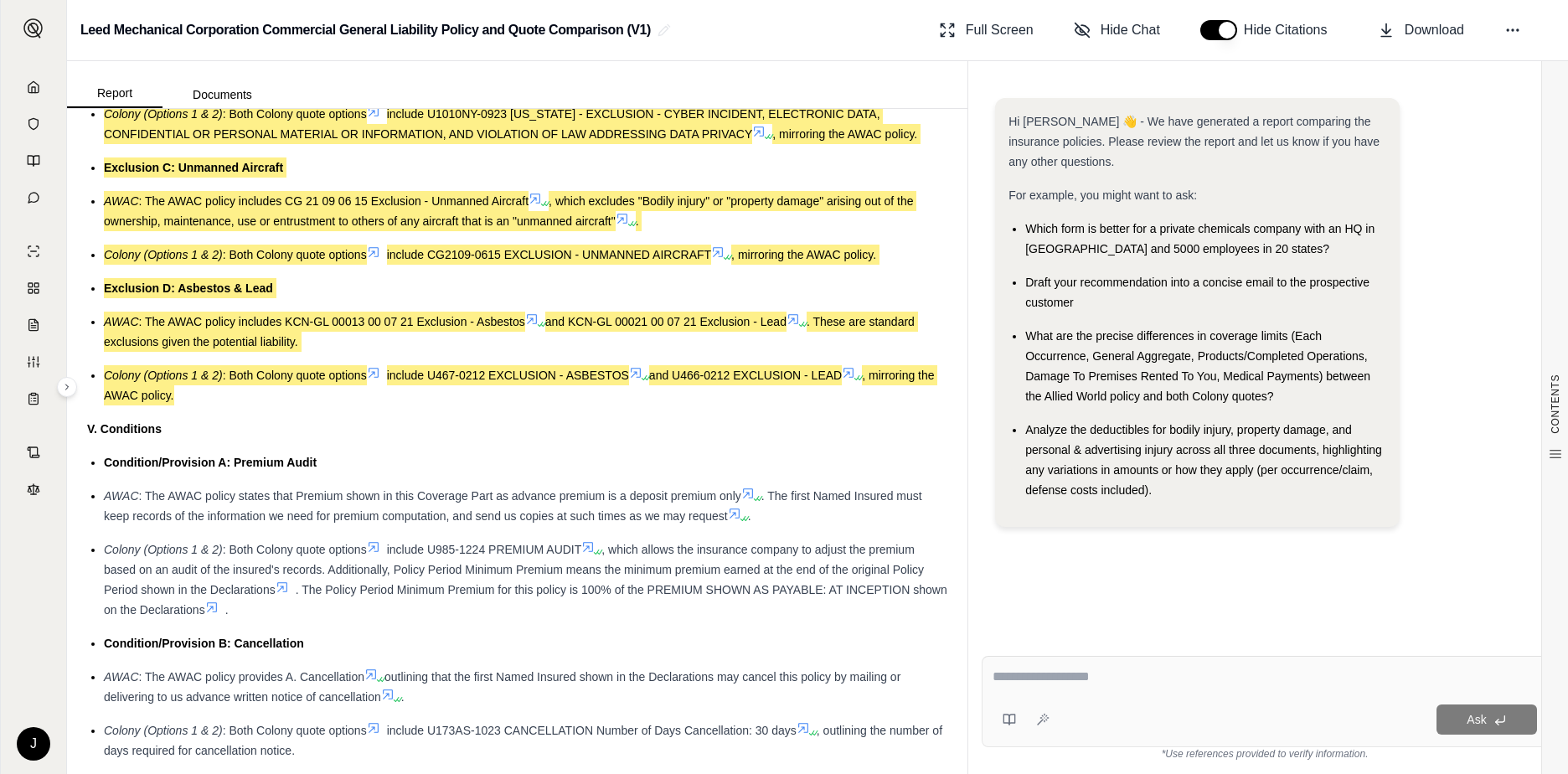
scroll to position [2889, 0]
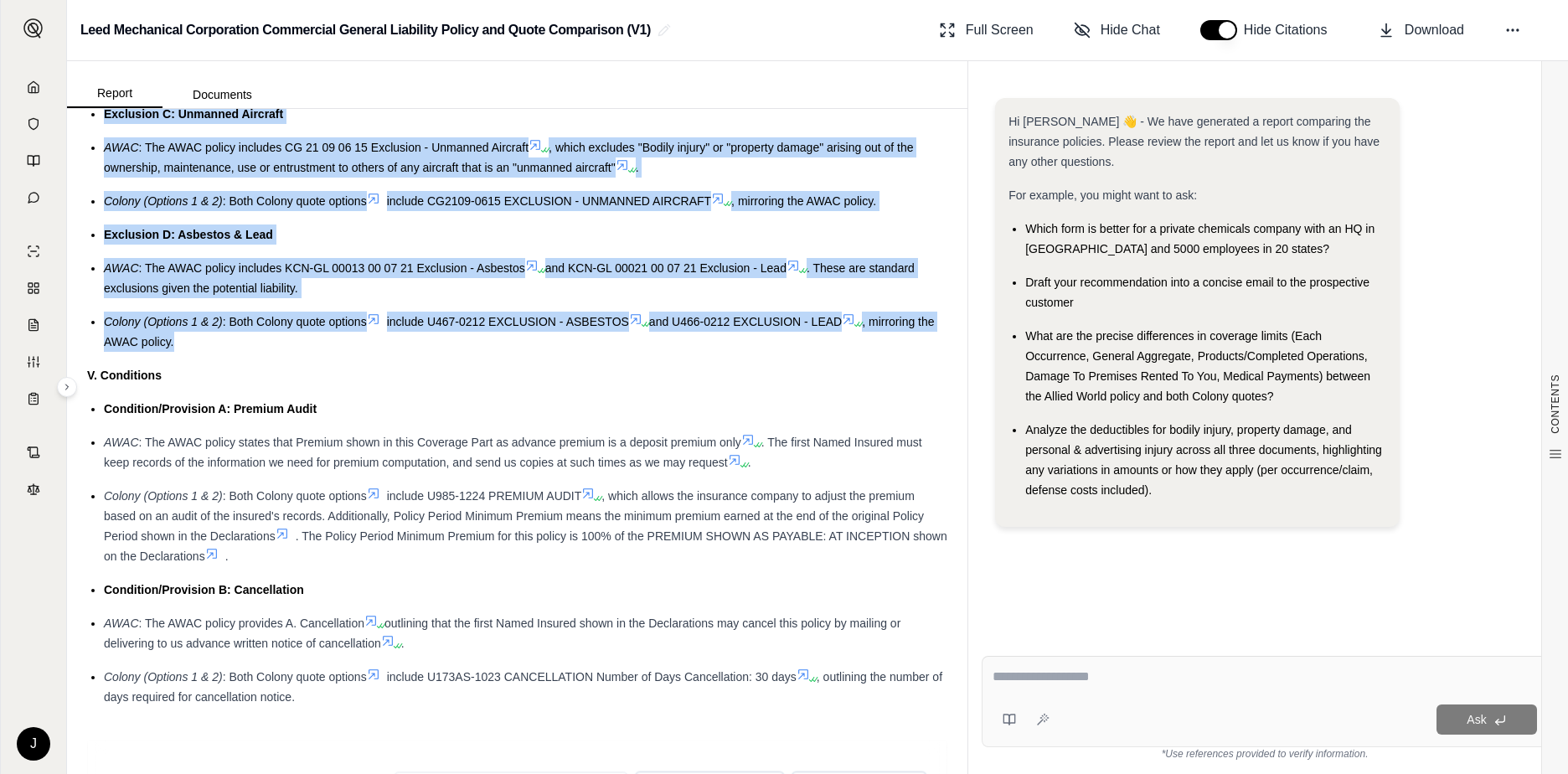
click at [425, 413] on div "Condition/Provision A: Premium Audit" at bounding box center [526, 409] width 843 height 20
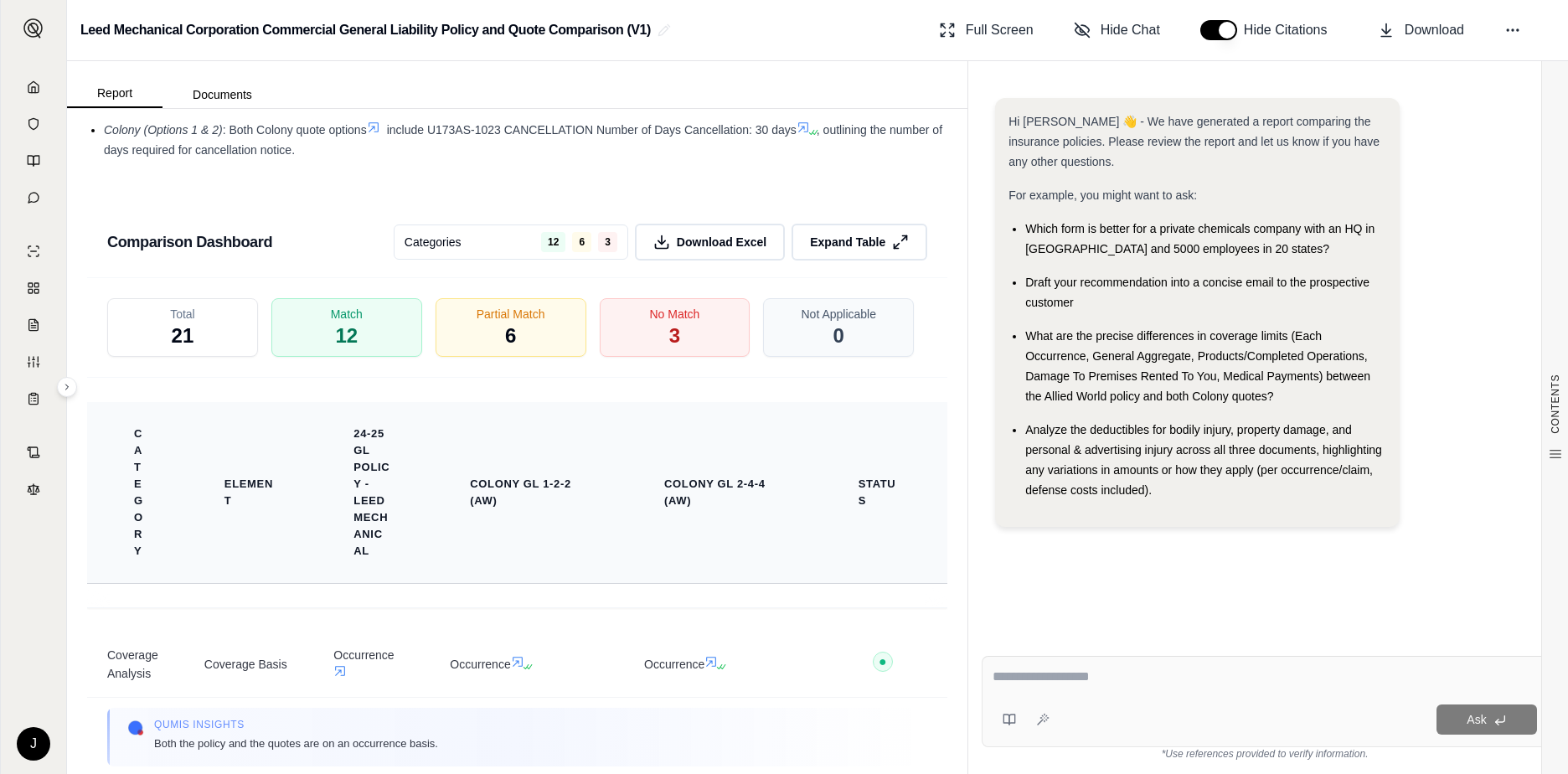
scroll to position [3398, 0]
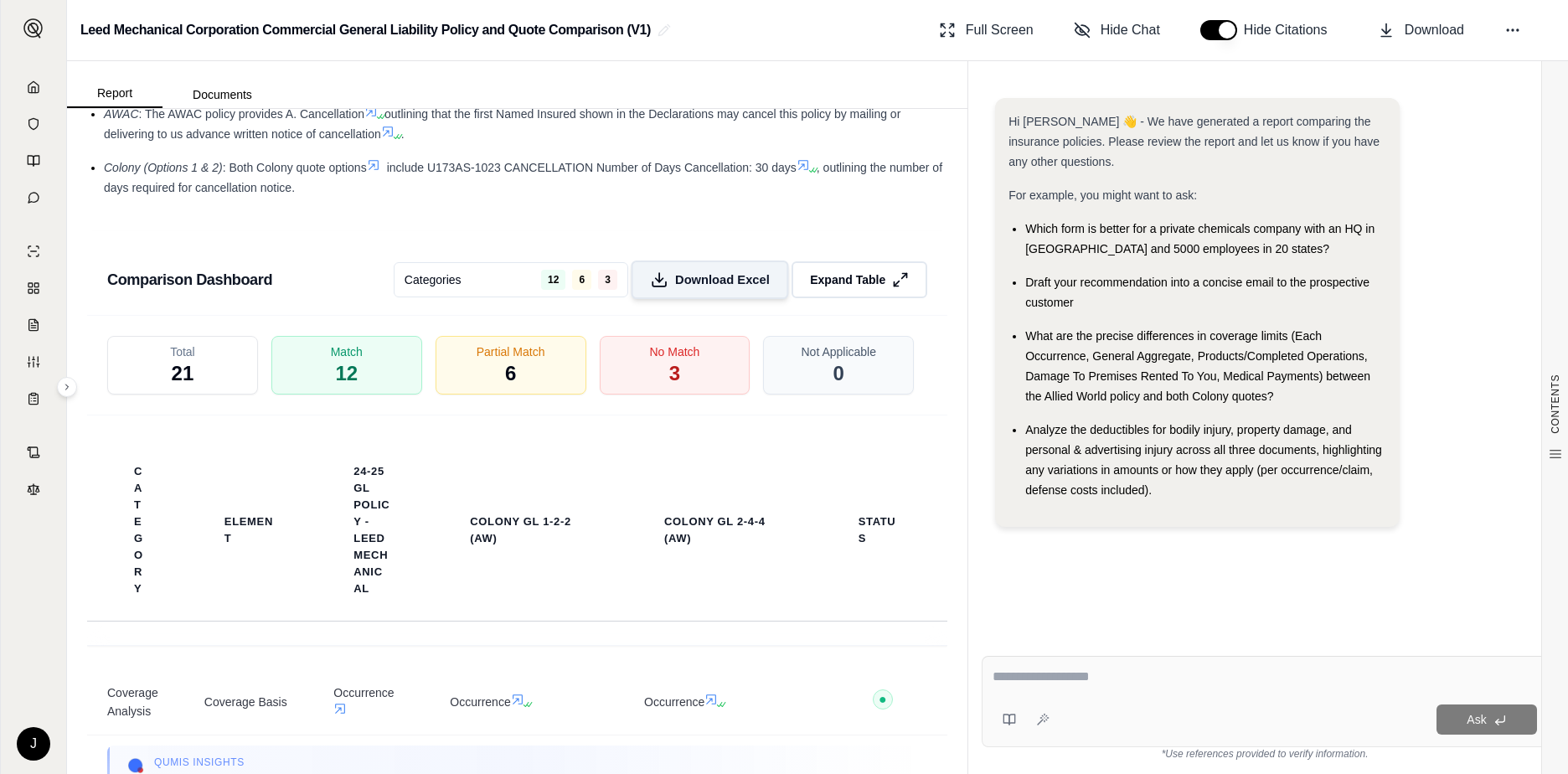
click at [663, 274] on button "Download Excel" at bounding box center [710, 279] width 158 height 39
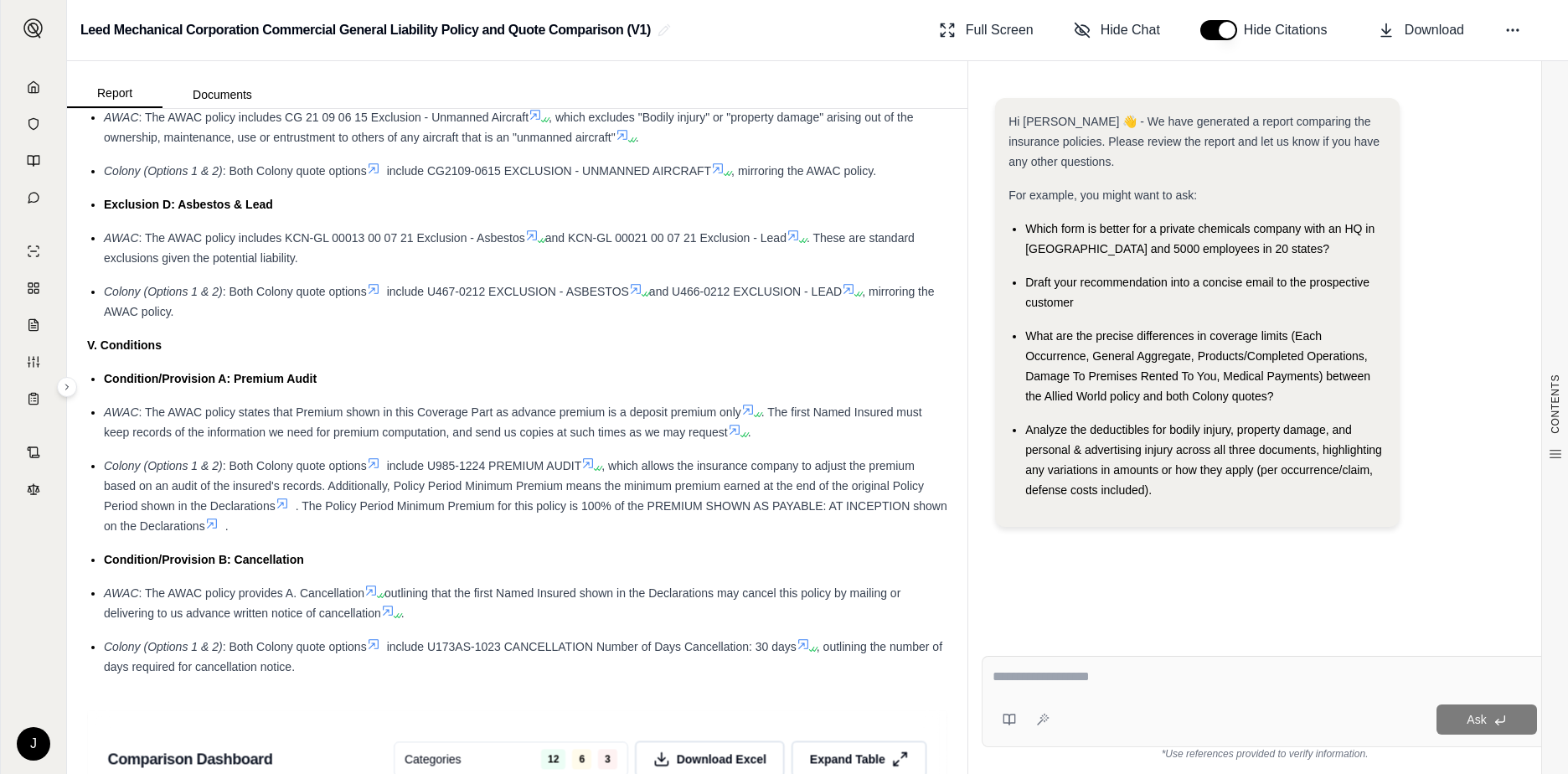
scroll to position [2644, 0]
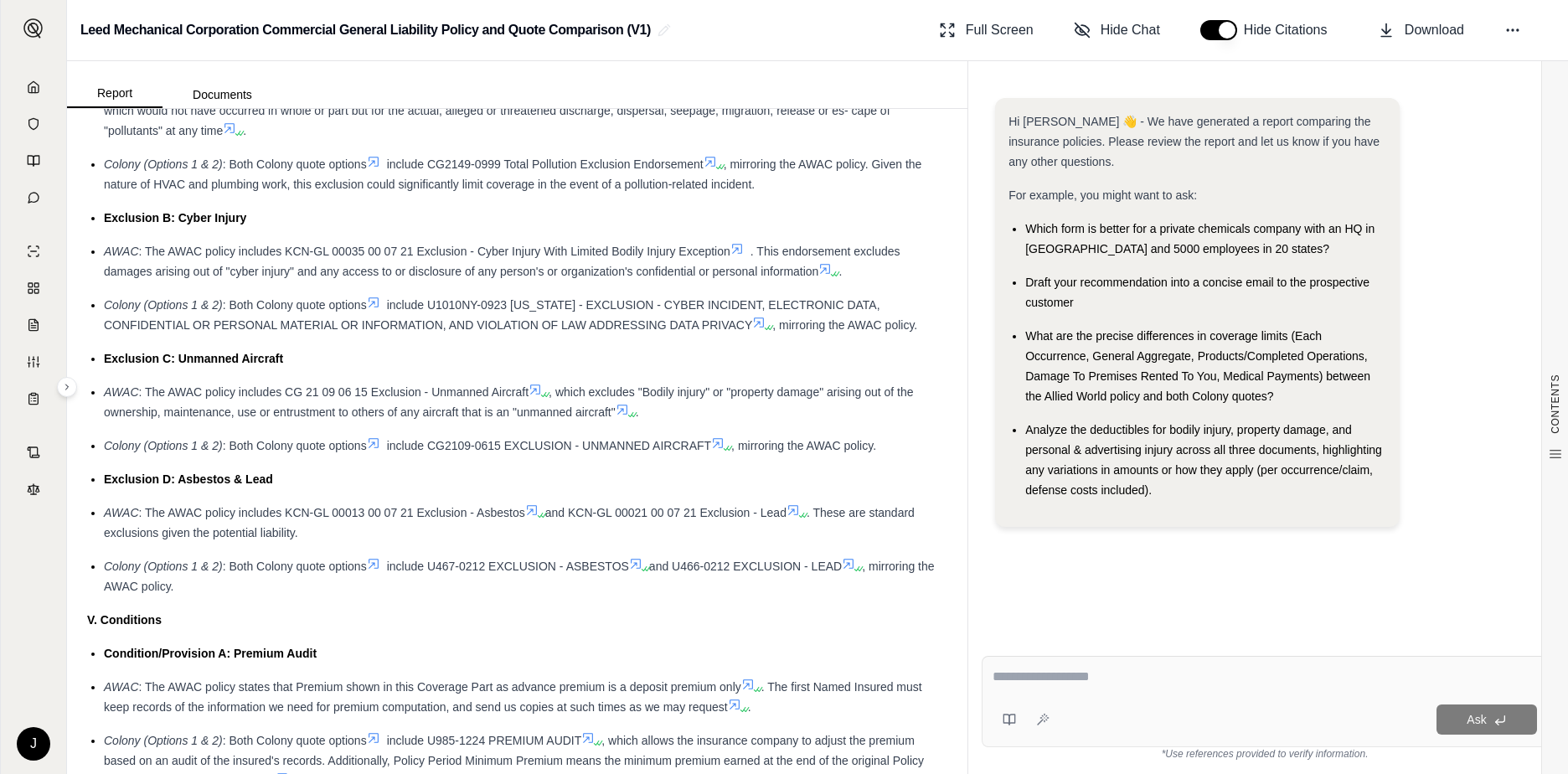
click at [1209, 688] on div at bounding box center [1265, 679] width 544 height 26
click at [1213, 716] on div "Ask" at bounding box center [1297, 719] width 481 height 30
click at [1215, 718] on div "Ask" at bounding box center [1297, 719] width 481 height 30
click at [1211, 672] on textarea at bounding box center [1265, 676] width 544 height 20
click at [1206, 672] on textarea at bounding box center [1265, 676] width 544 height 20
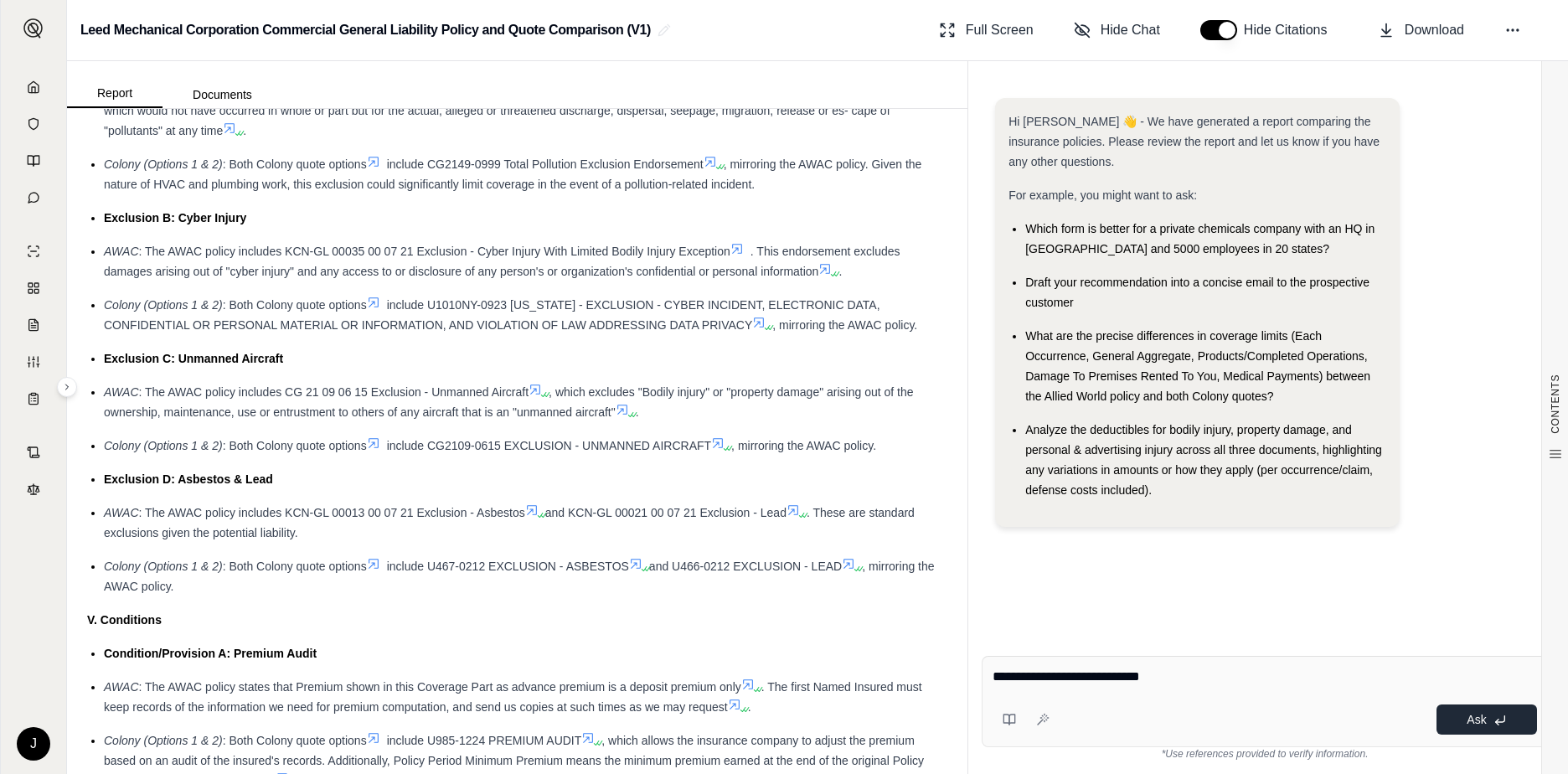
type textarea "**********"
click at [1451, 724] on button "Ask" at bounding box center [1487, 719] width 100 height 30
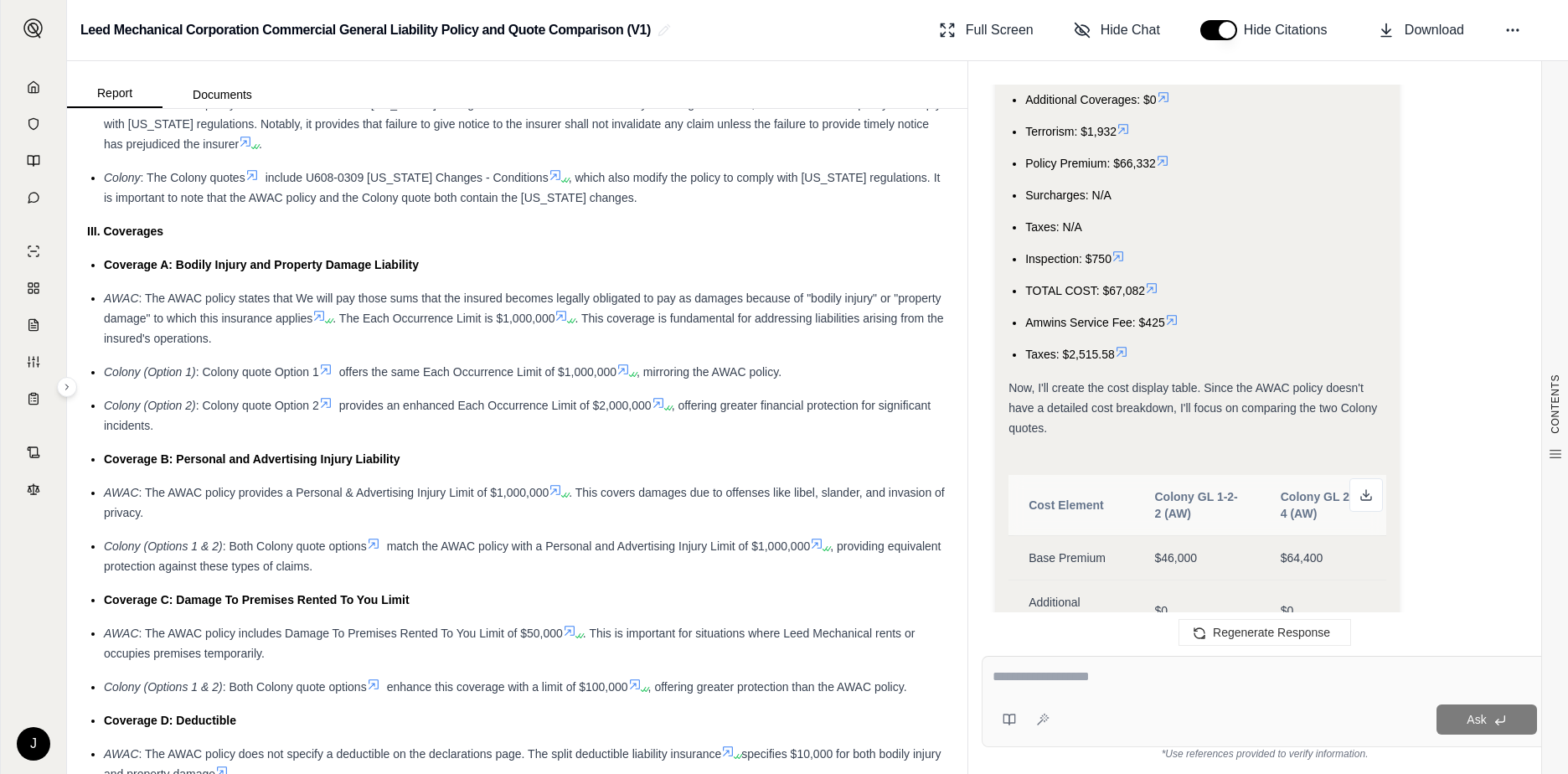
scroll to position [1591, 0]
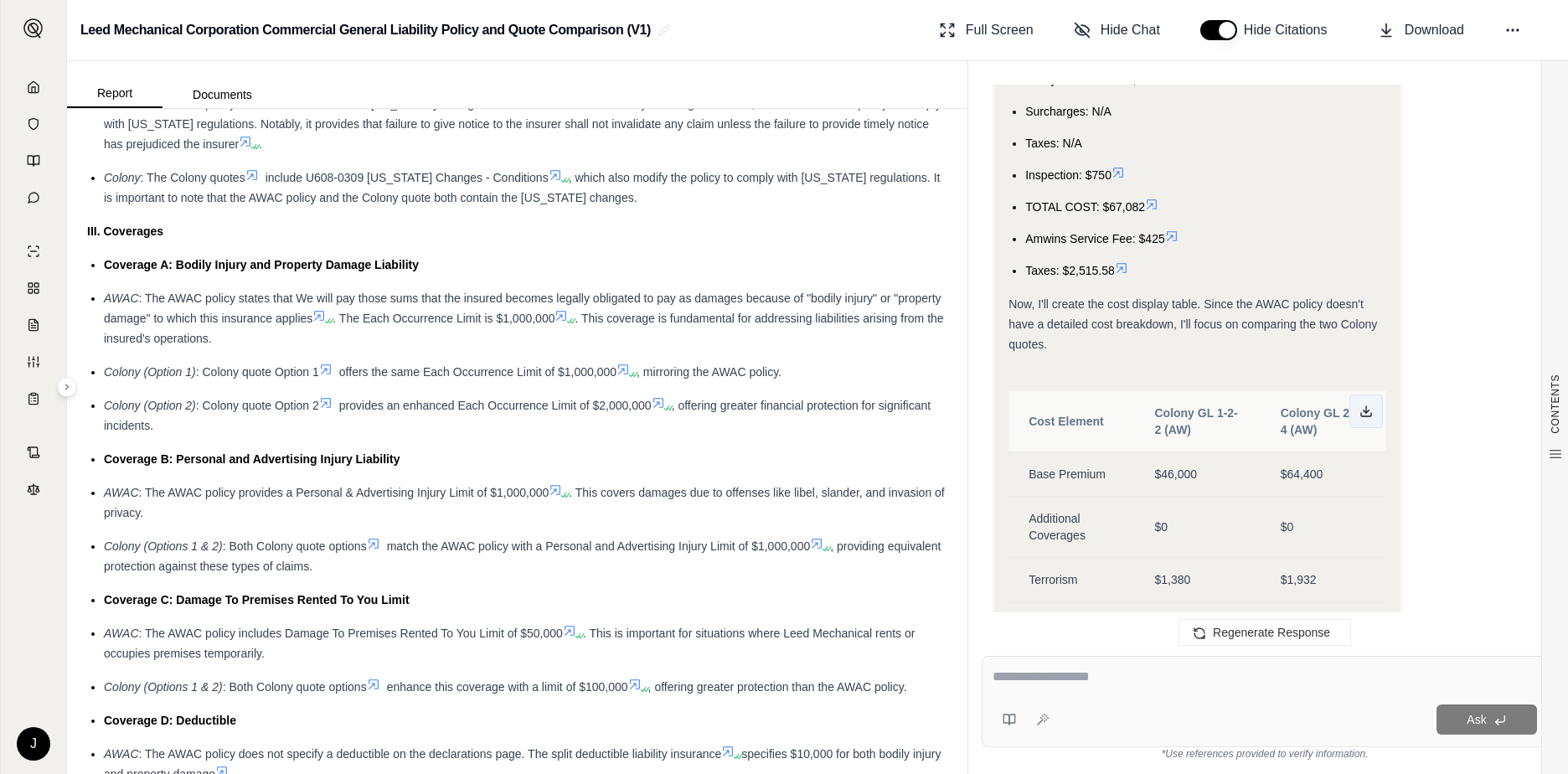
click at [1372, 419] on button at bounding box center [1365, 411] width 33 height 33
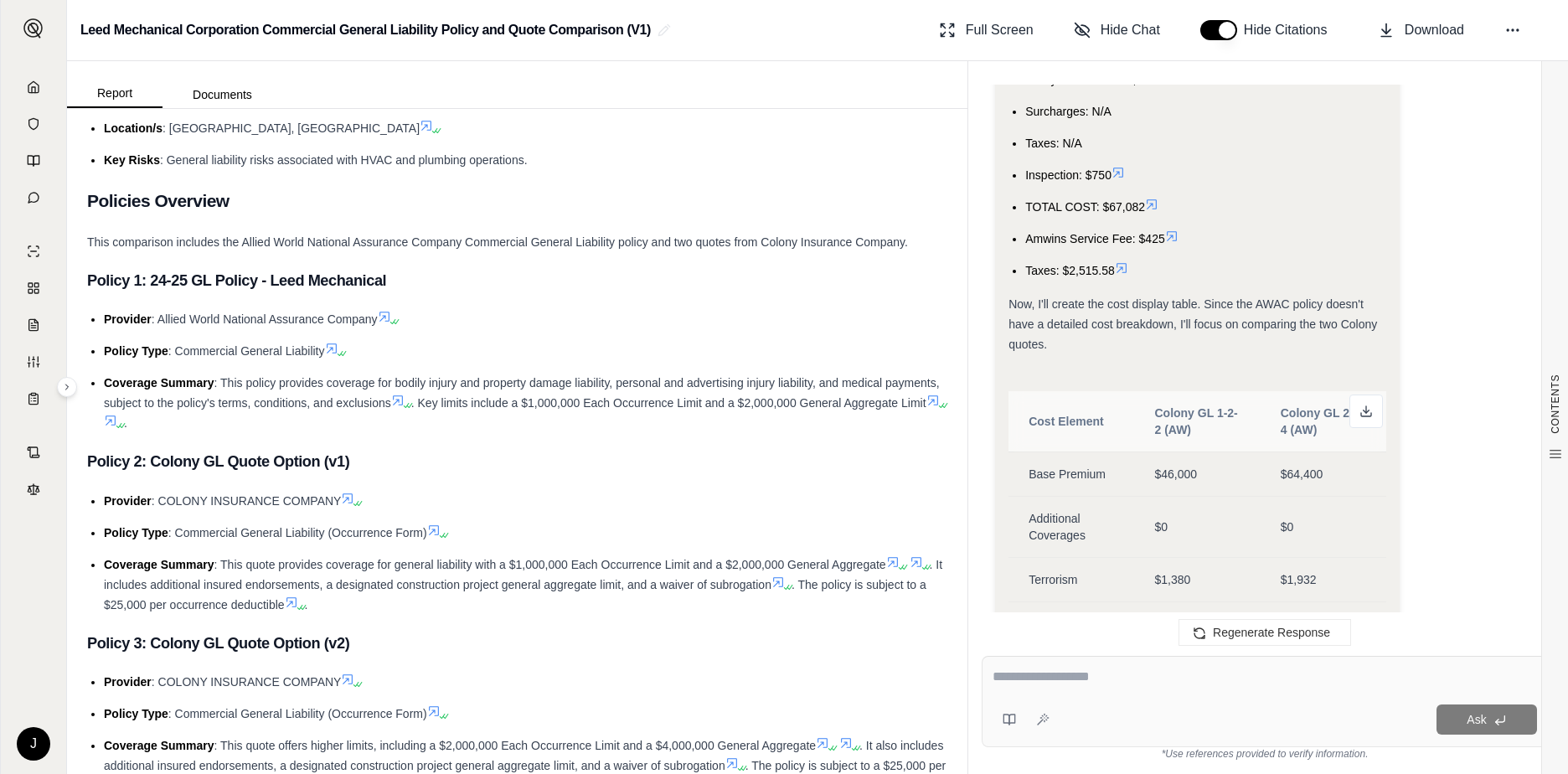
scroll to position [0, 0]
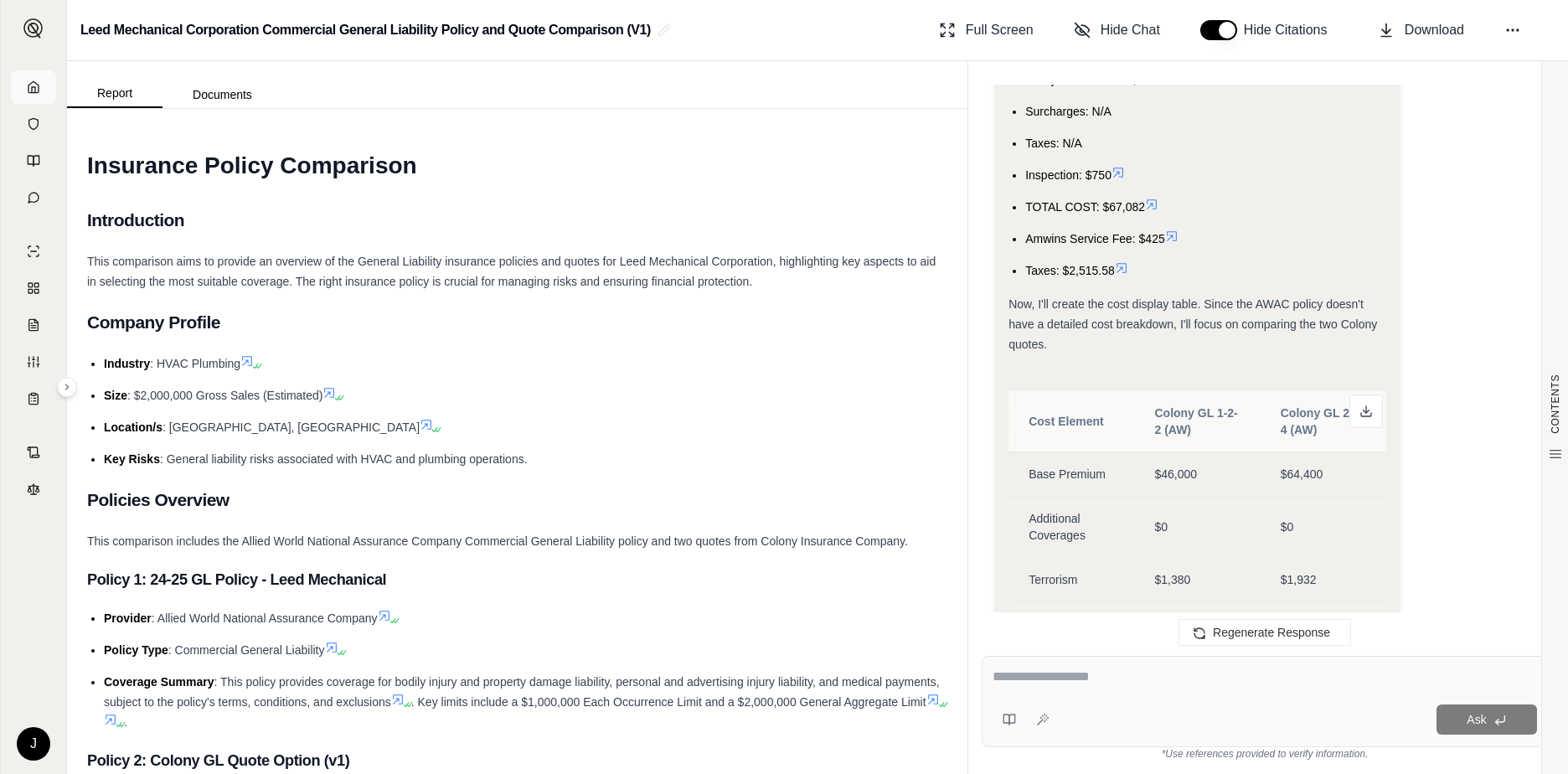
click at [40, 83] on link at bounding box center [33, 86] width 45 height 33
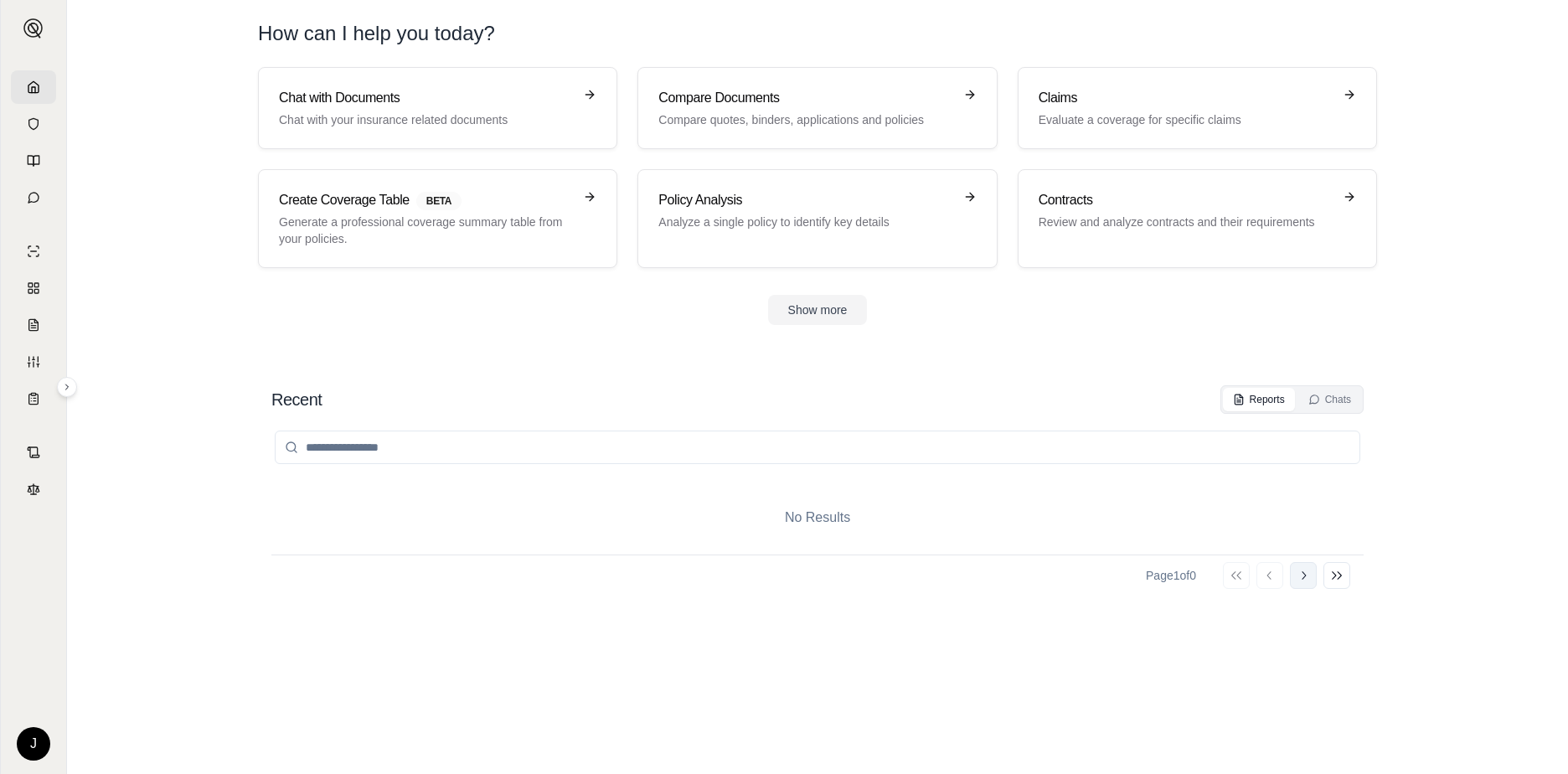
click at [1303, 573] on icon at bounding box center [1303, 575] width 4 height 8
click at [1299, 569] on icon at bounding box center [1303, 575] width 13 height 13
click at [1278, 576] on button "Go to previous page" at bounding box center [1270, 576] width 27 height 27
click at [1277, 576] on button "Go to previous page" at bounding box center [1270, 576] width 27 height 27
click at [1295, 578] on button "Go to next page" at bounding box center [1303, 576] width 27 height 27
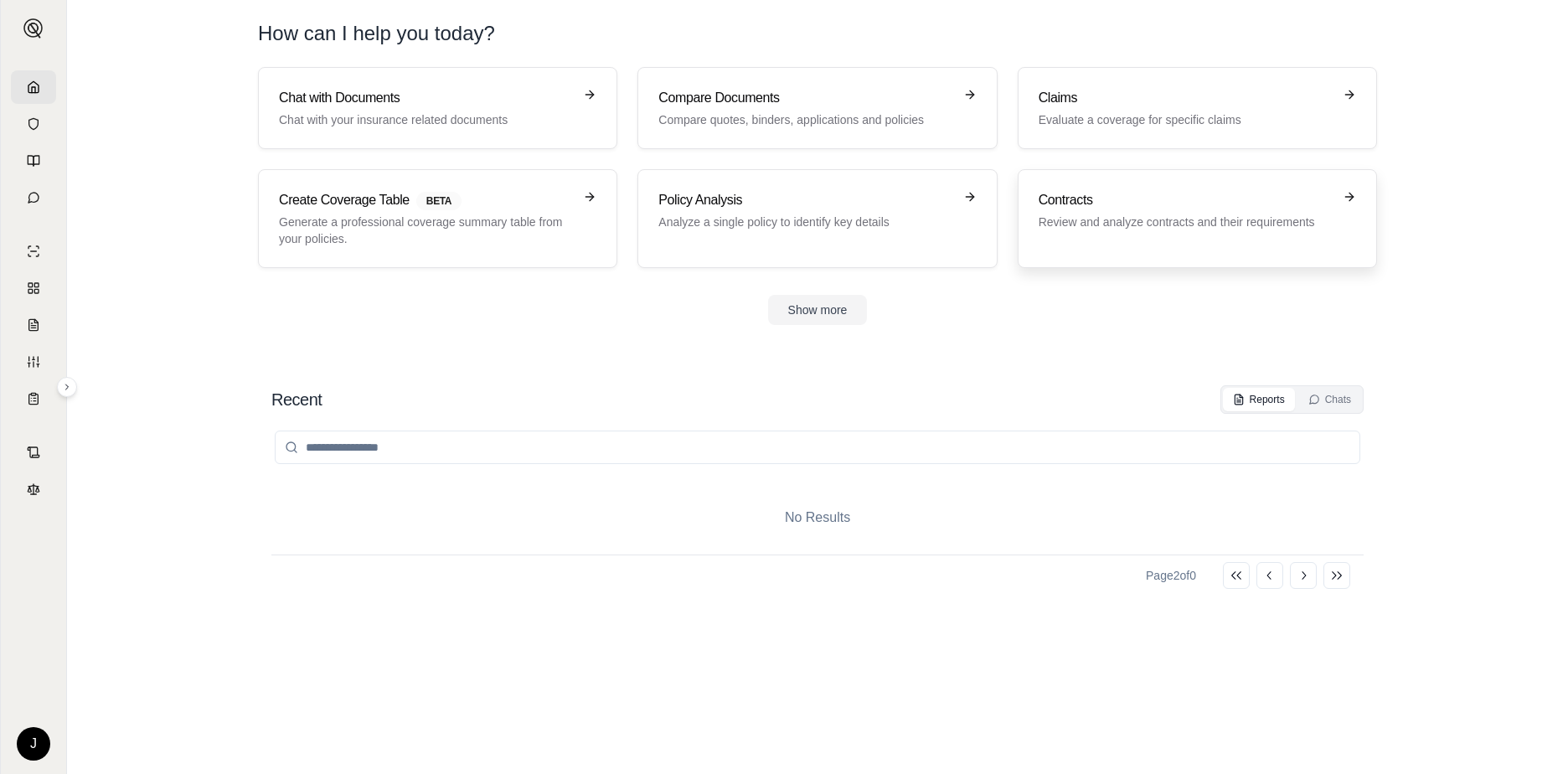
click at [1171, 234] on div "Contracts Review and analyze contracts and their requirements" at bounding box center [1198, 219] width 318 height 57
